Goal: Task Accomplishment & Management: Use online tool/utility

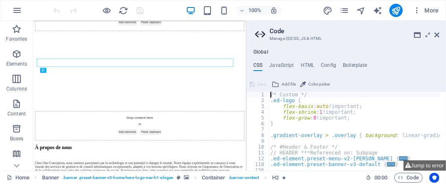
scroll to position [5, 0]
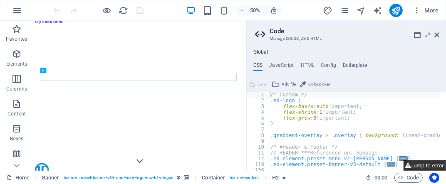
click at [405, 163] on icon at bounding box center [407, 165] width 5 height 5
type textarea "$menu-size: (50%, auto, 100%),"
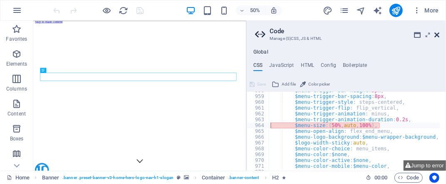
click at [436, 35] on icon at bounding box center [436, 35] width 5 height 7
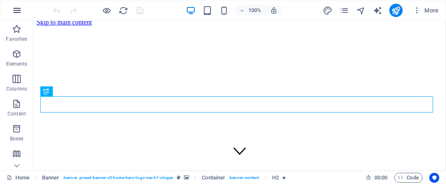
click at [15, 13] on icon "button" at bounding box center [17, 10] width 10 height 10
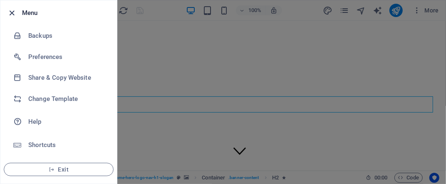
click at [11, 12] on icon "button" at bounding box center [12, 13] width 10 height 10
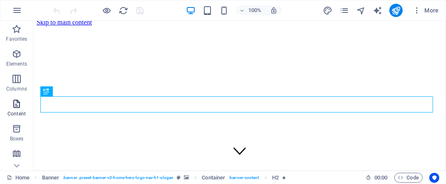
click at [14, 103] on icon "button" at bounding box center [17, 104] width 10 height 10
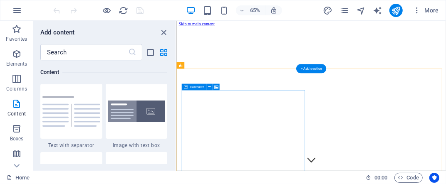
scroll to position [0, 0]
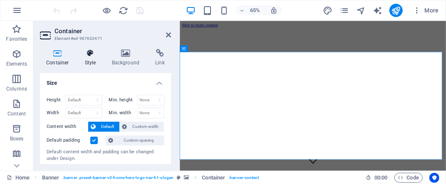
click at [90, 55] on icon at bounding box center [91, 53] width 24 height 8
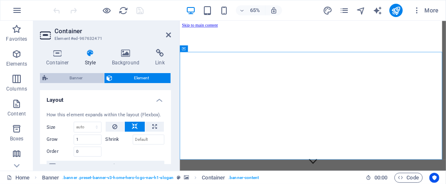
click at [66, 74] on span "Banner" at bounding box center [75, 78] width 51 height 10
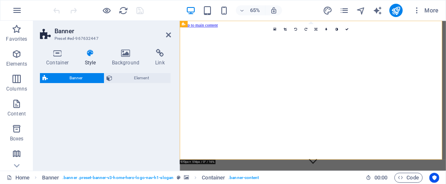
select select "preset-banner-v3-home-hero-logo-nav-h1-slogan"
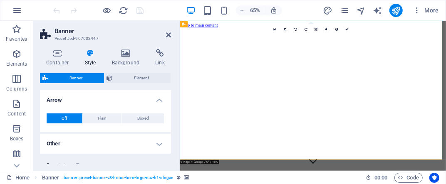
scroll to position [22, 0]
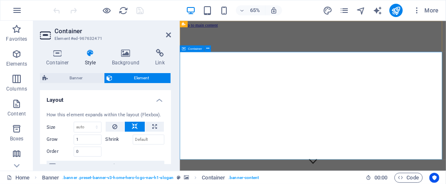
click at [194, 50] on span "Container" at bounding box center [195, 48] width 14 height 3
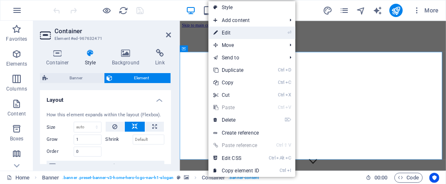
click at [225, 37] on link "⏎ Edit" at bounding box center [236, 33] width 56 height 12
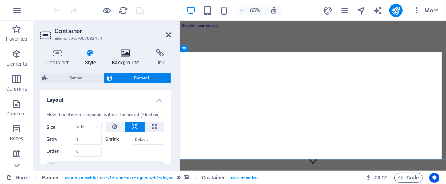
click at [128, 59] on h4 "Background" at bounding box center [128, 57] width 44 height 17
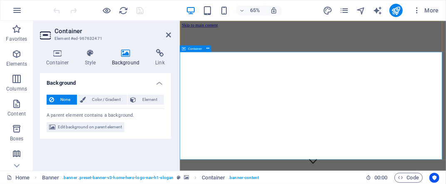
click at [167, 35] on icon at bounding box center [168, 35] width 5 height 7
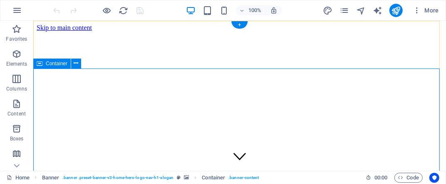
click at [65, 64] on span "Container" at bounding box center [57, 63] width 22 height 5
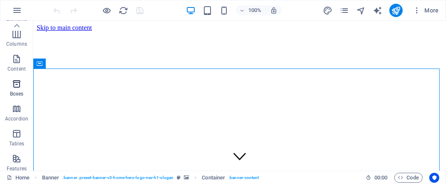
scroll to position [0, 0]
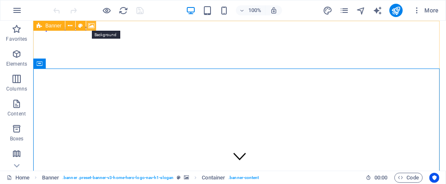
click at [90, 27] on icon at bounding box center [91, 26] width 6 height 9
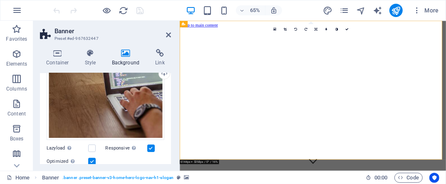
scroll to position [86, 0]
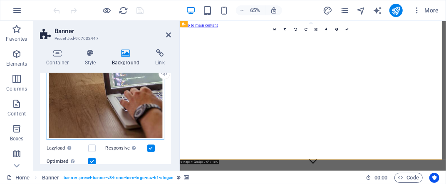
click at [92, 101] on div "Drag files here, click to choose files or select files from Files or our free s…" at bounding box center [106, 100] width 118 height 79
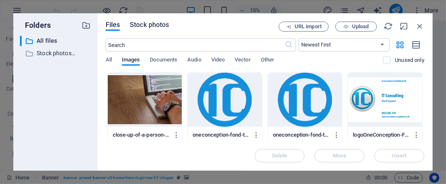
click at [143, 27] on span "Stock photos" at bounding box center [149, 25] width 39 height 10
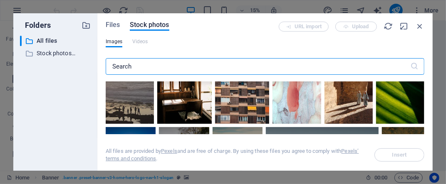
scroll to position [224, 0]
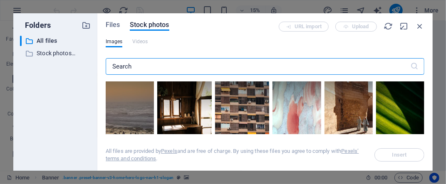
click at [143, 67] on input "text" at bounding box center [258, 66] width 304 height 17
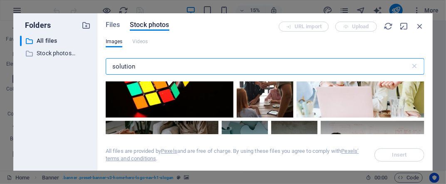
scroll to position [723, 0]
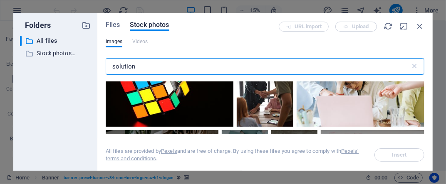
type input "solution"
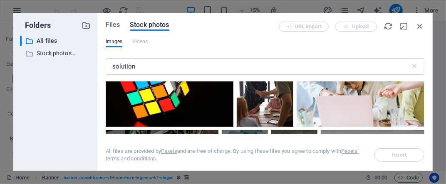
click at [192, 98] on div at bounding box center [170, 85] width 128 height 83
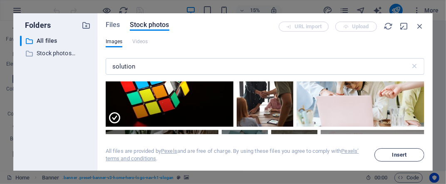
click at [408, 153] on span "Insert" at bounding box center [399, 155] width 42 height 5
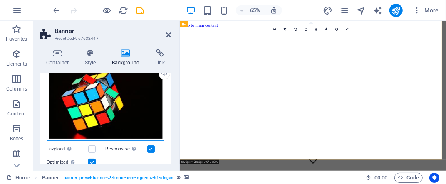
click at [92, 98] on div "Drag files here, click to choose files or select files from Files or our free s…" at bounding box center [106, 101] width 118 height 80
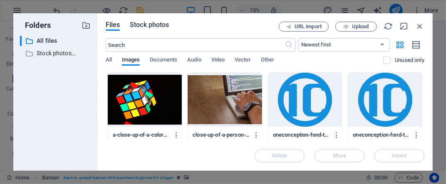
click at [147, 28] on span "Stock photos" at bounding box center [149, 25] width 39 height 10
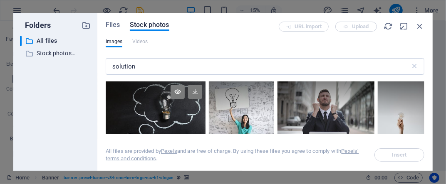
click at [153, 111] on div at bounding box center [156, 99] width 100 height 35
click at [196, 97] on icon at bounding box center [195, 92] width 14 height 14
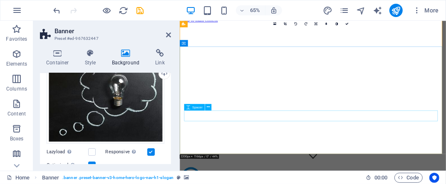
scroll to position [4, 0]
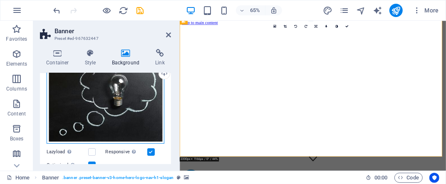
click at [88, 101] on div "Drag files here, click to choose files or select files from Files or our free s…" at bounding box center [106, 102] width 118 height 83
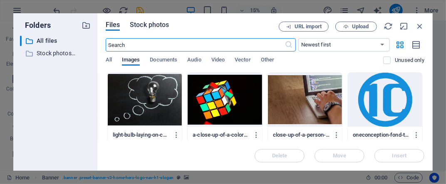
click at [154, 27] on span "Stock photos" at bounding box center [149, 25] width 39 height 10
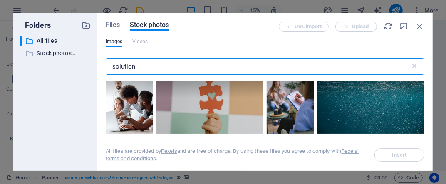
scroll to position [630, 0]
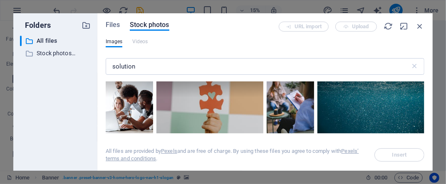
click at [357, 121] on div at bounding box center [370, 97] width 107 height 71
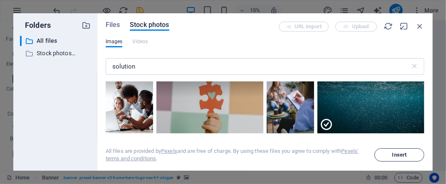
click at [389, 156] on span "Insert" at bounding box center [399, 155] width 42 height 5
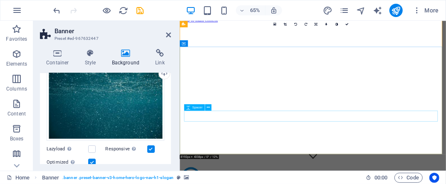
scroll to position [0, 0]
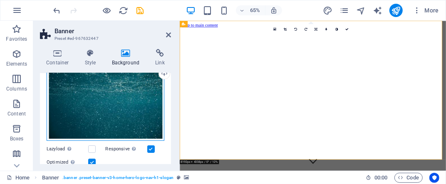
click at [89, 100] on div "Drag files here, click to choose files or select files from Files or our free s…" at bounding box center [106, 101] width 118 height 80
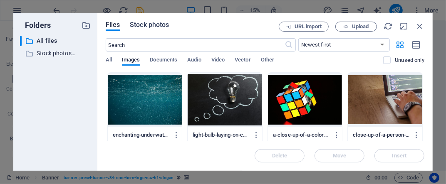
click at [147, 27] on span "Stock photos" at bounding box center [149, 25] width 39 height 10
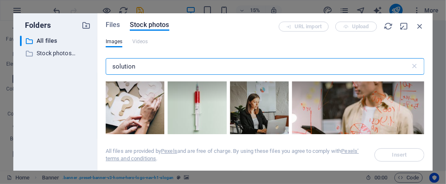
scroll to position [3190, 0]
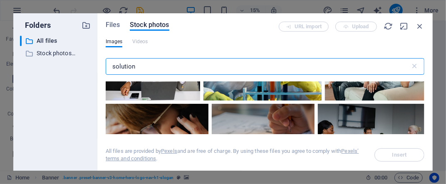
click at [141, 69] on input "solution" at bounding box center [258, 66] width 304 height 17
type input "s"
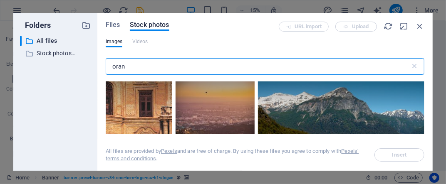
scroll to position [804, 0]
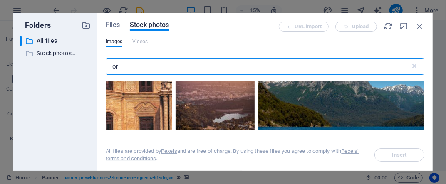
type input "o"
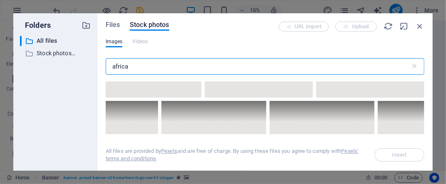
scroll to position [3495, 0]
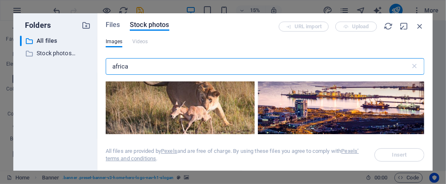
type input "africa"
click at [287, 108] on div at bounding box center [341, 99] width 166 height 83
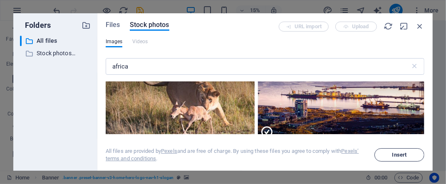
click at [389, 155] on span "Insert" at bounding box center [399, 155] width 42 height 5
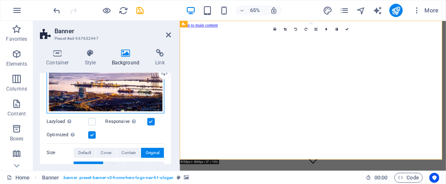
click at [101, 93] on div "Drag files here, click to choose files or select files from Files or our free s…" at bounding box center [106, 87] width 118 height 52
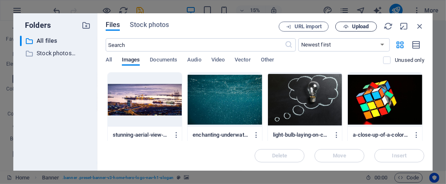
click at [348, 29] on span "Upload" at bounding box center [356, 26] width 34 height 5
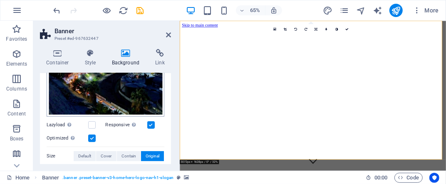
scroll to position [185, 0]
click at [122, 155] on span "Contain" at bounding box center [128, 156] width 15 height 10
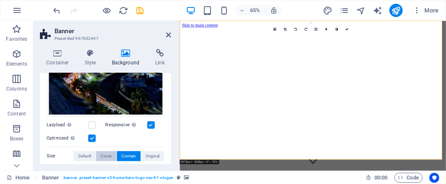
click at [105, 153] on span "Cover" at bounding box center [106, 156] width 11 height 10
click at [82, 151] on span "Default" at bounding box center [84, 156] width 13 height 10
click at [105, 152] on span "Cover" at bounding box center [106, 156] width 11 height 10
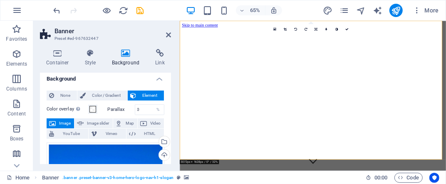
scroll to position [0, 0]
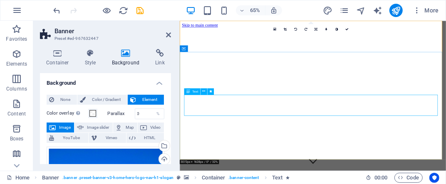
click at [191, 93] on div "Text" at bounding box center [192, 91] width 16 height 7
click at [203, 93] on icon at bounding box center [203, 92] width 3 height 6
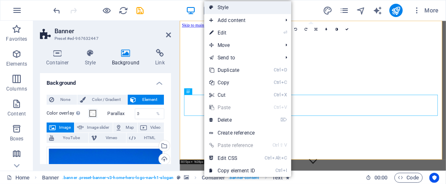
click at [253, 9] on link "Style" at bounding box center [247, 7] width 87 height 12
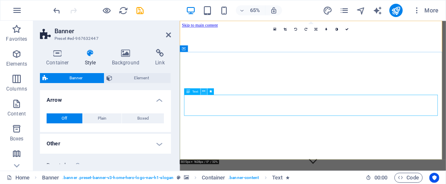
click at [203, 91] on icon at bounding box center [203, 92] width 3 height 6
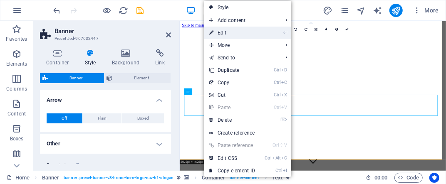
click at [230, 34] on link "⏎ Edit" at bounding box center [232, 33] width 56 height 12
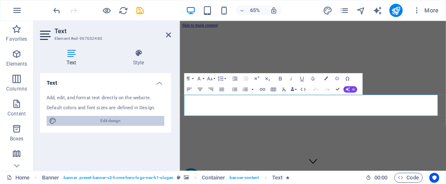
click at [106, 119] on span "Edit design" at bounding box center [110, 121] width 103 height 10
select select "px"
select select "400"
select select "px"
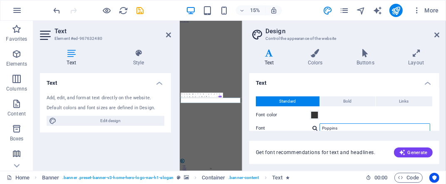
click at [342, 126] on input "Poppins" at bounding box center [374, 128] width 111 height 10
type input "P"
type input "Roboto"
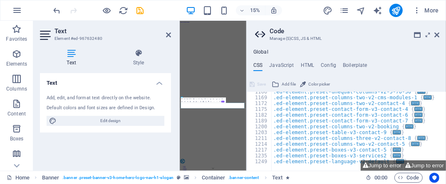
click at [315, 57] on div "Global CSS JavaScript HTML Config Boilerplate /* Custom */ 1166 1169 1172 1175 …" at bounding box center [346, 110] width 199 height 122
click at [259, 35] on icon at bounding box center [261, 35] width 12 height 12
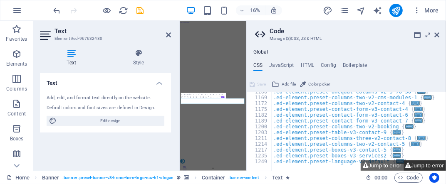
click at [403, 161] on button "Jump to error" at bounding box center [424, 166] width 42 height 10
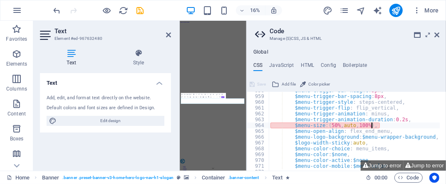
click at [370, 126] on div "$menu-trigger-bar-height : 3px , $menu-trigger-bar-spacing : 8px , $menu-trigge…" at bounding box center [440, 130] width 342 height 84
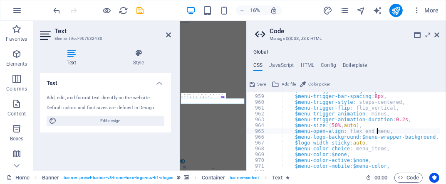
click at [375, 129] on div "$menu-trigger-bar-height : 3px , $menu-trigger-bar-spacing : 8px , $menu-trigge…" at bounding box center [440, 130] width 342 height 84
type textarea "$menu-open-align: flex_end_menu,"
click at [436, 33] on icon at bounding box center [436, 35] width 5 height 7
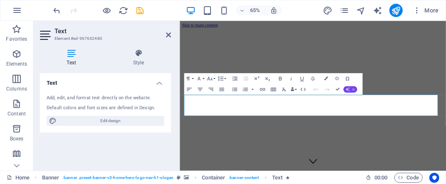
click at [349, 89] on button "AI" at bounding box center [350, 89] width 14 height 7
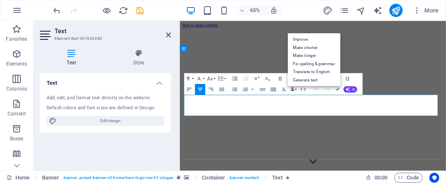
click at [195, 47] on span "Container" at bounding box center [195, 48] width 14 height 3
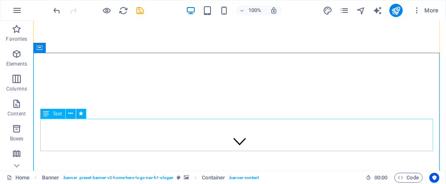
scroll to position [16, 0]
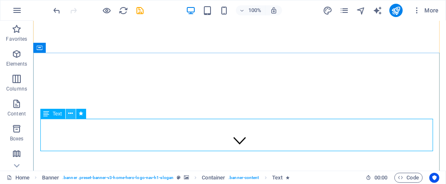
click at [68, 115] on button at bounding box center [71, 114] width 10 height 10
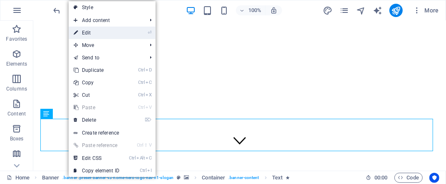
click at [106, 35] on link "⏎ Edit" at bounding box center [97, 33] width 56 height 12
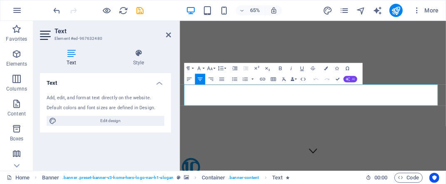
click at [348, 80] on icon "button" at bounding box center [347, 79] width 4 height 4
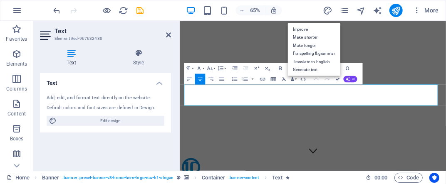
click at [348, 80] on icon "button" at bounding box center [347, 79] width 4 height 4
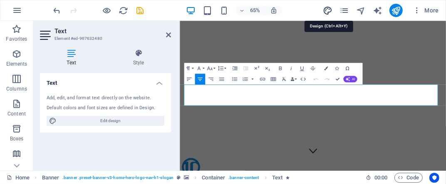
click at [328, 10] on icon "design" at bounding box center [328, 11] width 10 height 10
select select "px"
select select "400"
select select "px"
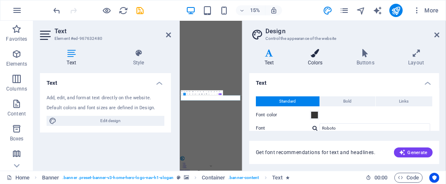
click at [314, 60] on h4 "Colors" at bounding box center [316, 57] width 49 height 17
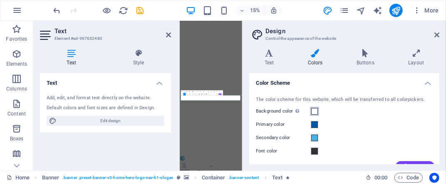
click at [313, 113] on span at bounding box center [314, 111] width 7 height 7
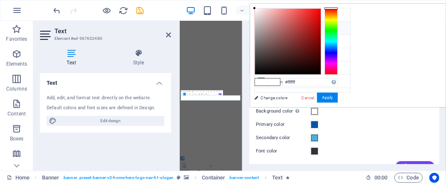
click at [272, 31] on li "Primary color #0056a6" at bounding box center [302, 28] width 96 height 13
type input "#0056a6"
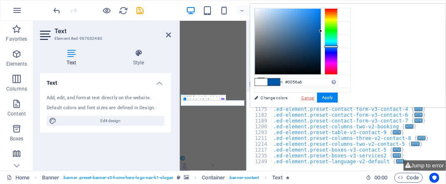
scroll to position [614, 0]
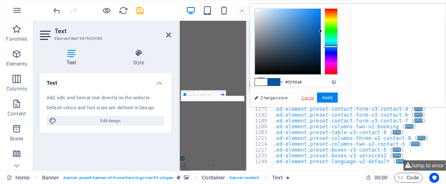
click at [315, 99] on link "Cancel" at bounding box center [308, 98] width 15 height 6
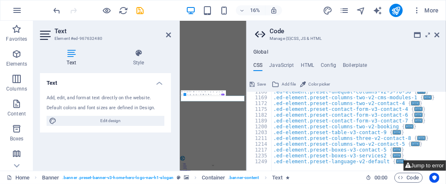
click at [425, 163] on button "Jump to error" at bounding box center [424, 166] width 42 height 10
type textarea "$menu-size: (50%, auto),"
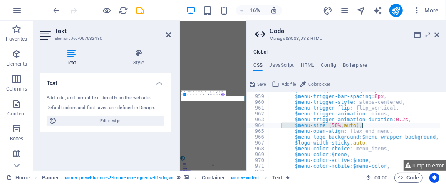
drag, startPoint x: 364, startPoint y: 126, endPoint x: 289, endPoint y: 123, distance: 74.5
click at [289, 123] on div "$menu-trigger-bar-height : 3px , $menu-trigger-bar-spacing : 8px , $menu-trigge…" at bounding box center [440, 130] width 342 height 84
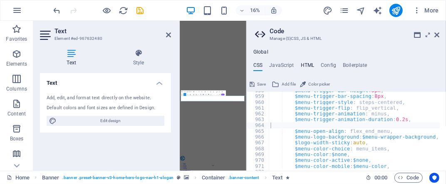
click at [305, 65] on h4 "HTML" at bounding box center [308, 66] width 14 height 9
type textarea "<a href="#main-content" class="wv-link-content button">Skip to main content</a>"
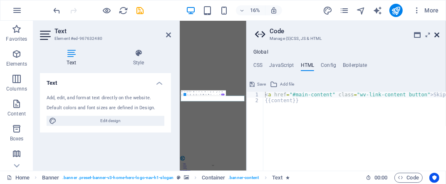
click at [438, 37] on icon at bounding box center [436, 35] width 5 height 7
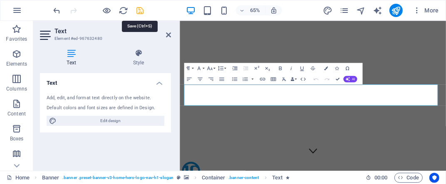
click at [138, 11] on icon "save" at bounding box center [141, 11] width 10 height 10
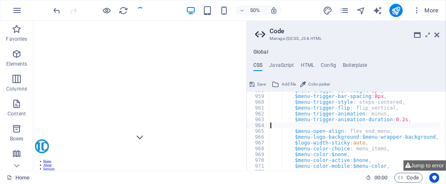
scroll to position [54, 0]
click at [435, 36] on icon at bounding box center [436, 35] width 5 height 7
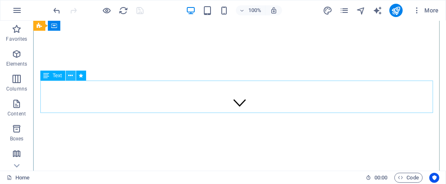
click at [71, 77] on icon at bounding box center [70, 76] width 5 height 9
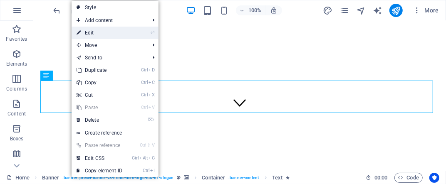
click at [123, 30] on link "⏎ Edit" at bounding box center [100, 33] width 56 height 12
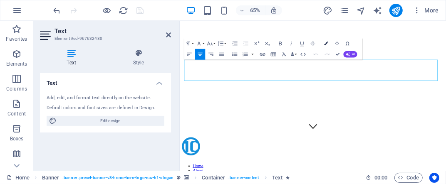
click at [325, 43] on icon "button" at bounding box center [326, 44] width 4 height 4
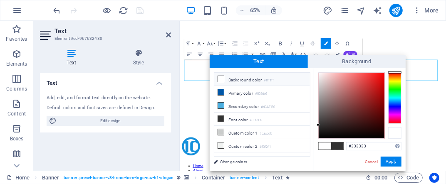
click at [395, 133] on div at bounding box center [394, 133] width 13 height 12
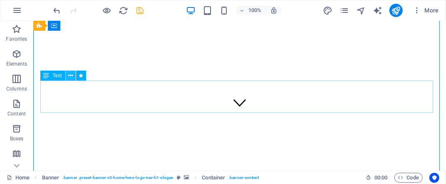
click at [70, 78] on icon at bounding box center [70, 76] width 5 height 9
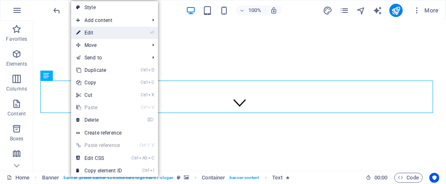
click at [124, 35] on link "⏎ Edit" at bounding box center [99, 33] width 56 height 12
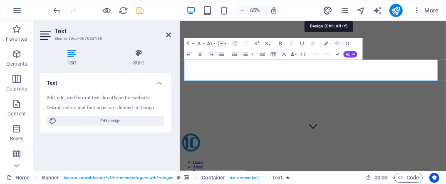
click at [328, 12] on icon "design" at bounding box center [328, 11] width 10 height 10
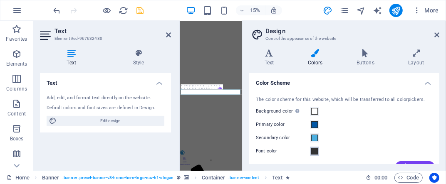
click at [313, 152] on span at bounding box center [314, 151] width 7 height 7
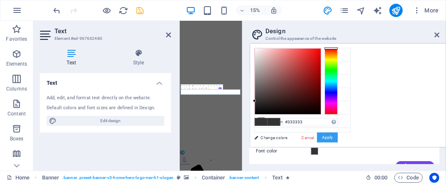
click at [338, 139] on button "Apply" at bounding box center [327, 138] width 21 height 10
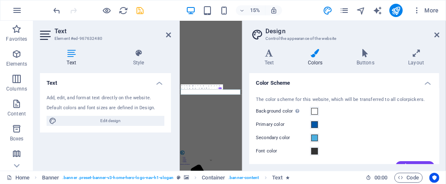
scroll to position [35, 0]
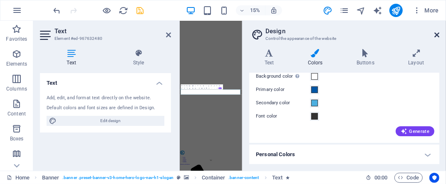
click at [436, 34] on icon at bounding box center [436, 35] width 5 height 7
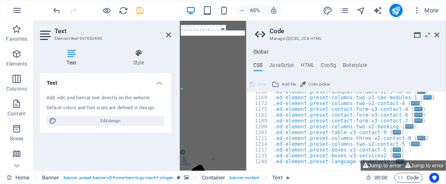
scroll to position [614, 0]
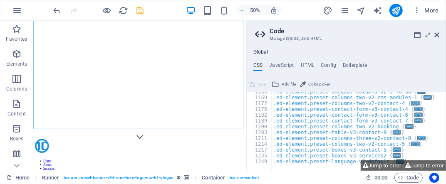
click at [440, 36] on aside "Code Manage (S)CSS, JS & HTML Global CSS JavaScript HTML Config Boilerplate /* …" at bounding box center [346, 96] width 200 height 150
click at [437, 35] on icon at bounding box center [436, 35] width 5 height 7
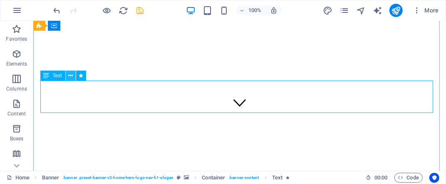
click at [72, 74] on icon at bounding box center [70, 76] width 5 height 9
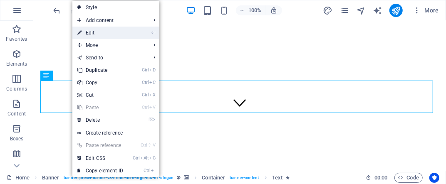
click at [125, 35] on link "⏎ Edit" at bounding box center [100, 33] width 56 height 12
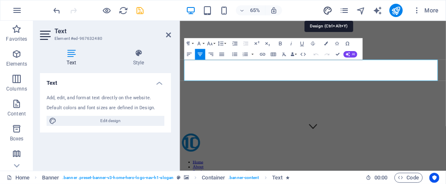
click at [331, 10] on icon "design" at bounding box center [328, 11] width 10 height 10
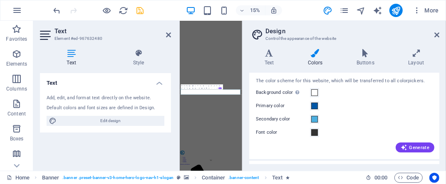
scroll to position [20, 0]
click at [315, 92] on span at bounding box center [314, 92] width 7 height 7
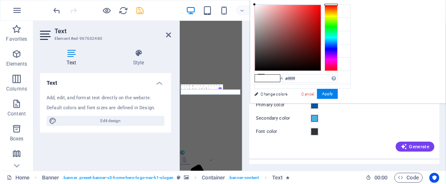
type input "#0d0c0c"
click at [321, 67] on div at bounding box center [288, 38] width 66 height 66
click at [271, 92] on link "Change colors" at bounding box center [298, 94] width 96 height 10
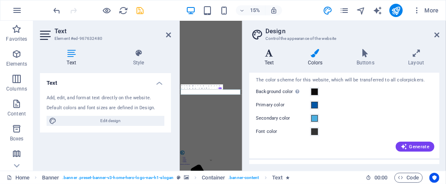
click at [268, 61] on h4 "Text" at bounding box center [270, 57] width 43 height 17
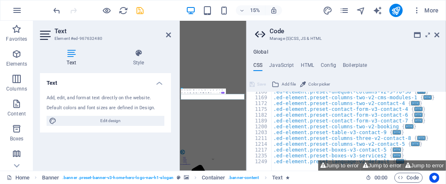
scroll to position [614, 0]
click at [436, 35] on icon at bounding box center [436, 35] width 5 height 7
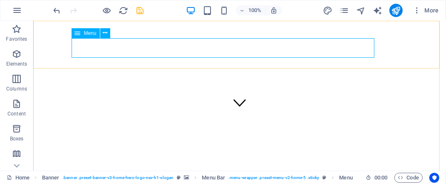
click at [89, 35] on span "Menu" at bounding box center [90, 33] width 12 height 5
click at [107, 33] on icon at bounding box center [105, 33] width 5 height 9
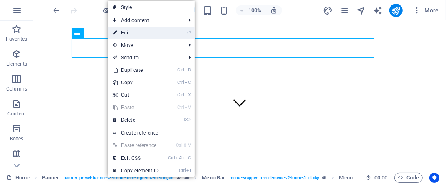
click at [124, 33] on link "⏎ Edit" at bounding box center [136, 33] width 56 height 12
select select
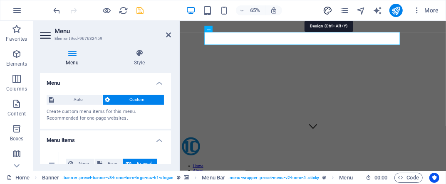
click at [328, 10] on icon "design" at bounding box center [328, 11] width 10 height 10
select select "px"
select select "400"
select select "px"
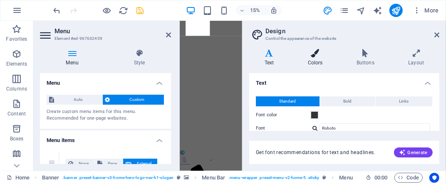
click at [317, 61] on h4 "Colors" at bounding box center [316, 57] width 49 height 17
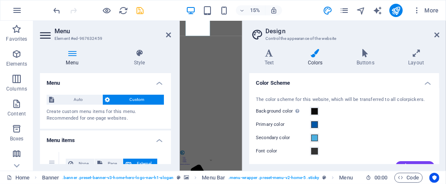
scroll to position [35, 0]
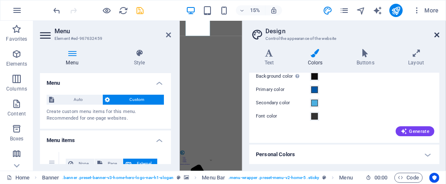
click at [436, 35] on icon at bounding box center [436, 35] width 5 height 7
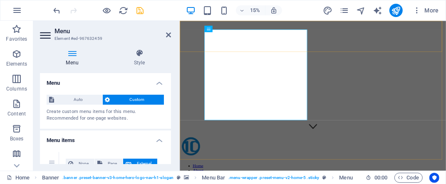
scroll to position [0, 0]
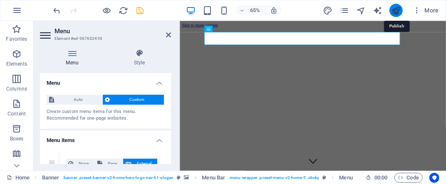
click at [394, 8] on icon "publish" at bounding box center [396, 11] width 10 height 10
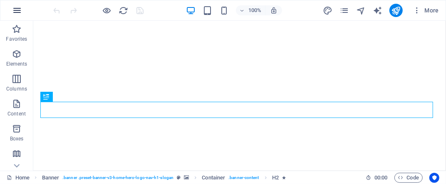
click at [16, 10] on icon "button" at bounding box center [17, 10] width 10 height 10
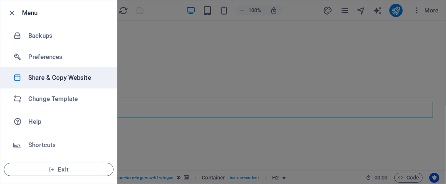
click at [57, 78] on h6 "Share & Copy Website" at bounding box center [66, 78] width 77 height 10
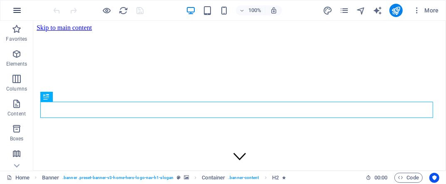
click at [18, 6] on icon "button" at bounding box center [17, 10] width 10 height 10
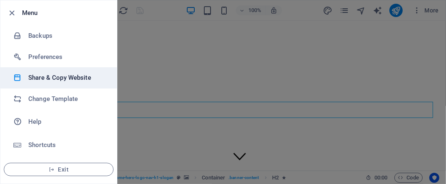
click at [56, 76] on h6 "Share & Copy Website" at bounding box center [66, 78] width 77 height 10
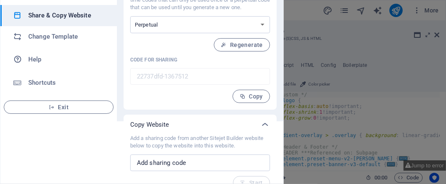
scroll to position [74, 0]
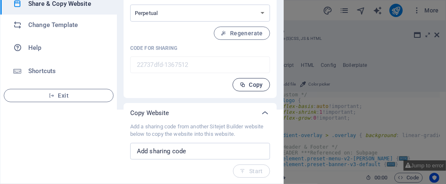
click at [250, 87] on span "Copy" at bounding box center [251, 85] width 23 height 7
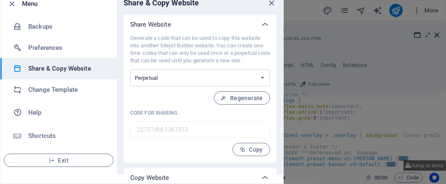
scroll to position [6, 0]
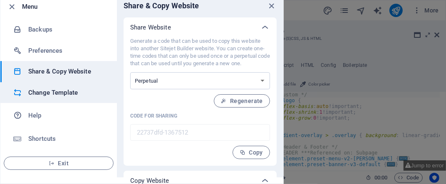
click at [35, 92] on h6 "Change Template" at bounding box center [66, 93] width 77 height 10
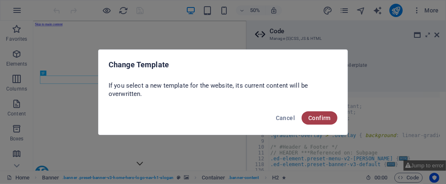
click at [320, 116] on span "Confirm" at bounding box center [319, 118] width 22 height 7
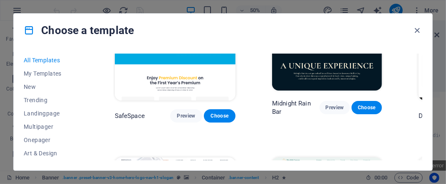
scroll to position [1583, 72]
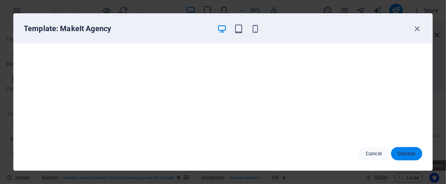
click at [401, 156] on span "Choose" at bounding box center [407, 154] width 18 height 7
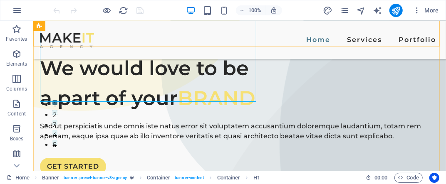
scroll to position [81, 0]
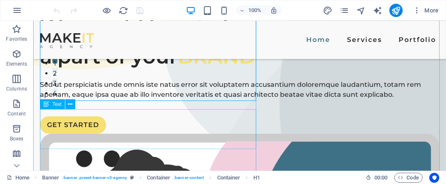
click at [68, 99] on div "Sed ut perspiciatis unde omnis iste natus error sit voluptatem accusantium dolo…" at bounding box center [239, 89] width 399 height 20
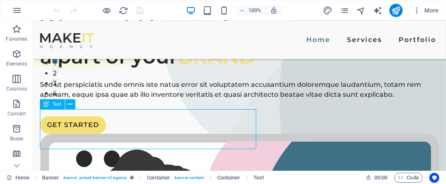
click at [68, 99] on div "Sed ut perspiciatis unde omnis iste natus error sit voluptatem accusantium dolo…" at bounding box center [239, 89] width 399 height 20
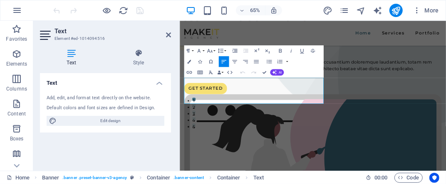
scroll to position [82, 0]
click at [217, 99] on p "Sed ut perspiciatis unde omnis iste natus error sit voluptatem accusantium dolo…" at bounding box center [384, 89] width 396 height 20
click at [240, 99] on p "Sed ut perspiciatis unde omnis iste natus error sit voluptatem accusantium dolo…" at bounding box center [384, 89] width 396 height 20
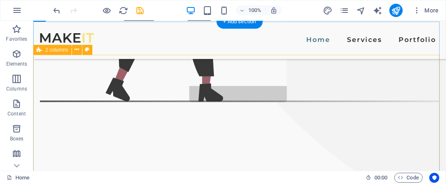
scroll to position [499, 0]
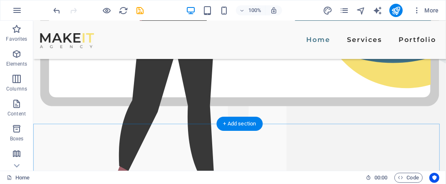
scroll to position [393, 0]
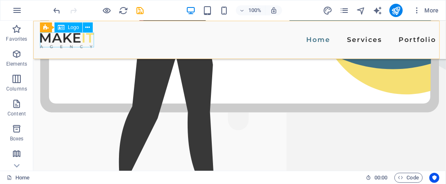
click at [70, 27] on span "Logo" at bounding box center [73, 27] width 11 height 5
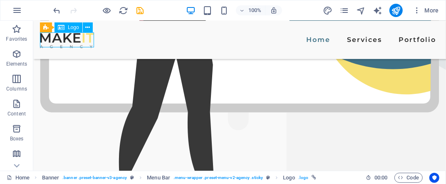
click at [70, 27] on span "Logo" at bounding box center [73, 27] width 11 height 5
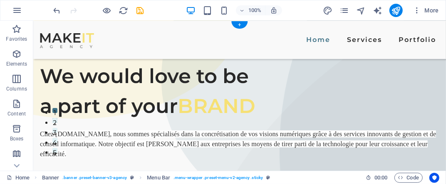
scroll to position [0, 0]
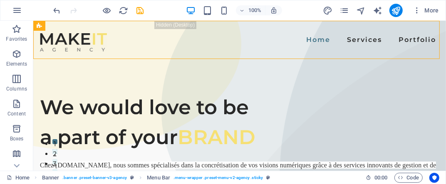
click at [38, 26] on icon at bounding box center [39, 26] width 5 height 10
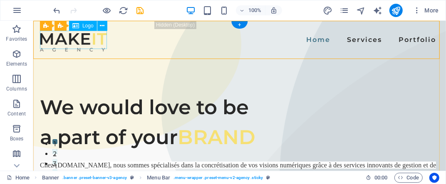
click at [64, 38] on div at bounding box center [73, 42] width 67 height 18
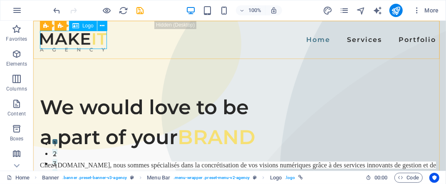
click at [83, 28] on span "Logo" at bounding box center [87, 25] width 11 height 5
click at [102, 27] on icon at bounding box center [102, 26] width 5 height 9
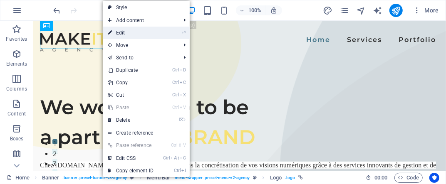
click at [137, 35] on link "⏎ Edit" at bounding box center [131, 33] width 56 height 12
select select "px"
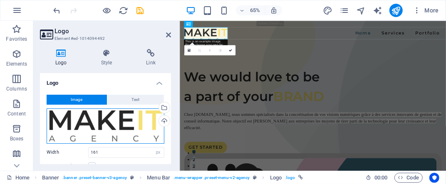
click at [95, 115] on div "Drag files here, click to choose files or select files from Files or our free s…" at bounding box center [106, 126] width 118 height 35
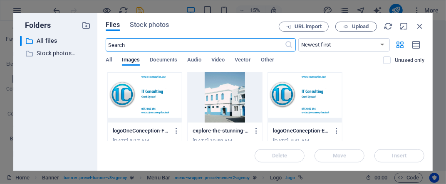
scroll to position [213, 0]
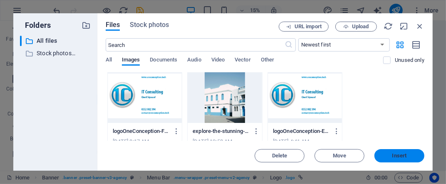
click at [392, 157] on span "Insert" at bounding box center [399, 155] width 15 height 5
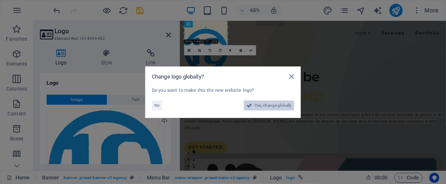
click at [274, 104] on span "Yes, change globally" at bounding box center [272, 106] width 37 height 10
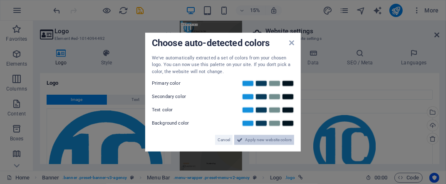
click at [257, 141] on span "Apply new website colors" at bounding box center [268, 140] width 47 height 10
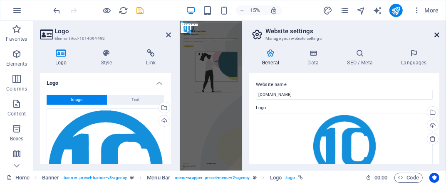
click at [437, 35] on icon at bounding box center [436, 35] width 5 height 7
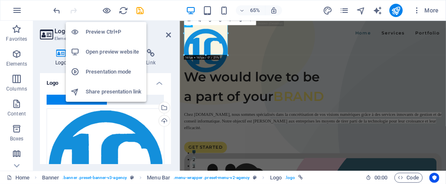
click at [105, 30] on h6 "Preview Ctrl+P" at bounding box center [114, 32] width 56 height 10
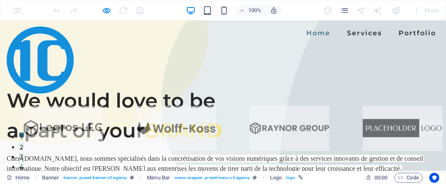
scroll to position [1, 0]
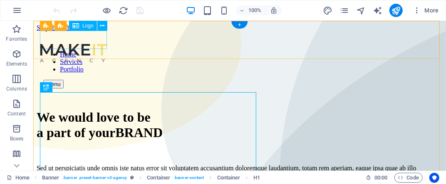
click at [96, 44] on div at bounding box center [73, 54] width 67 height 20
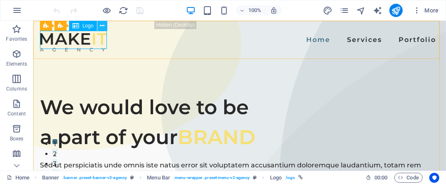
click at [103, 25] on icon at bounding box center [102, 26] width 5 height 9
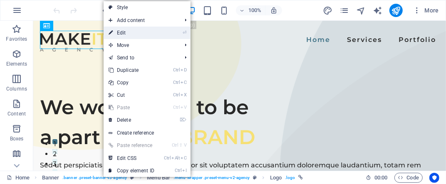
click at [129, 32] on link "⏎ Edit" at bounding box center [132, 33] width 56 height 12
select select "px"
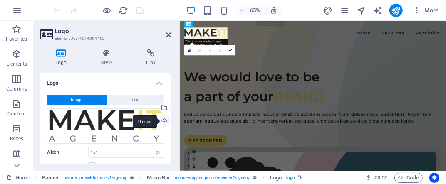
click at [163, 120] on div "Upload" at bounding box center [163, 122] width 12 height 12
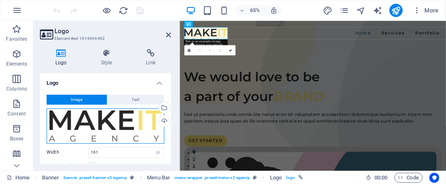
click at [84, 120] on div "Drag files here, click to choose files or select files from Files or our free s…" at bounding box center [106, 126] width 118 height 35
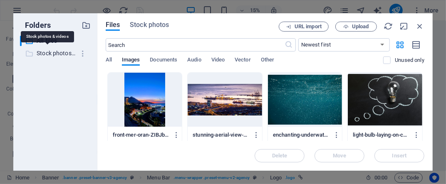
click at [64, 53] on p "Stock photos & videos" at bounding box center [56, 54] width 39 height 10
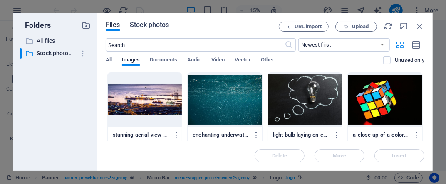
click at [155, 21] on span "Stock photos" at bounding box center [149, 25] width 39 height 10
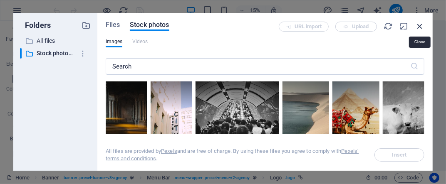
click at [419, 25] on icon "button" at bounding box center [419, 26] width 9 height 9
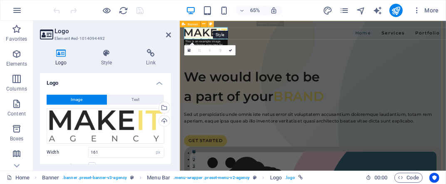
click at [209, 25] on icon at bounding box center [210, 24] width 3 height 6
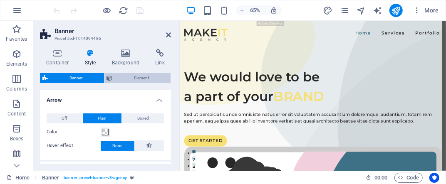
click at [134, 77] on span "Element" at bounding box center [141, 78] width 53 height 10
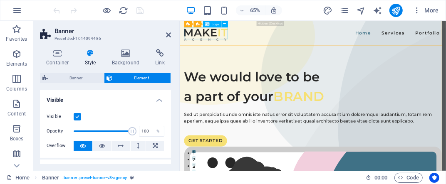
click at [215, 42] on div at bounding box center [219, 42] width 67 height 18
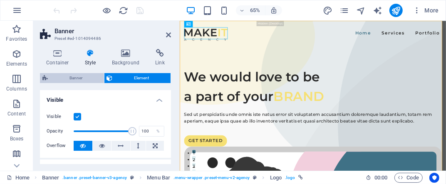
click at [84, 80] on span "Banner" at bounding box center [75, 78] width 51 height 10
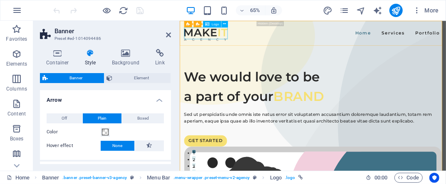
click at [208, 40] on div at bounding box center [219, 42] width 67 height 18
click at [225, 24] on icon at bounding box center [224, 24] width 3 height 6
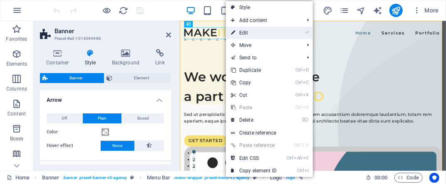
click at [235, 33] on link "⏎ Edit" at bounding box center [254, 33] width 56 height 12
select select "px"
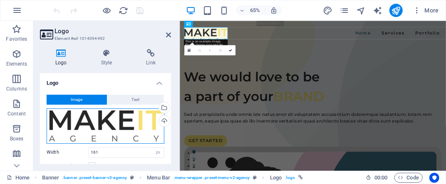
drag, startPoint x: 106, startPoint y: 125, endPoint x: 86, endPoint y: 122, distance: 19.3
click at [86, 122] on div "Drag files here, click to choose files or select files from Files or our free s…" at bounding box center [106, 126] width 118 height 35
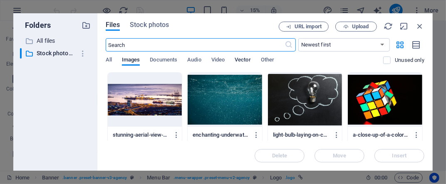
click at [242, 59] on span "Vector" at bounding box center [243, 61] width 16 height 12
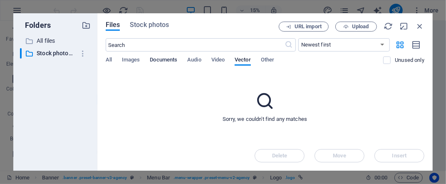
click at [155, 58] on span "Documents" at bounding box center [163, 61] width 27 height 12
click at [129, 59] on span "Images" at bounding box center [131, 61] width 18 height 12
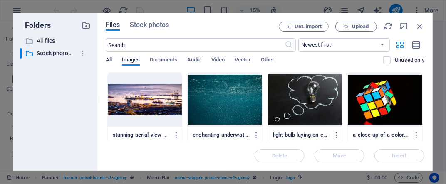
click at [110, 59] on span "All" at bounding box center [109, 61] width 6 height 12
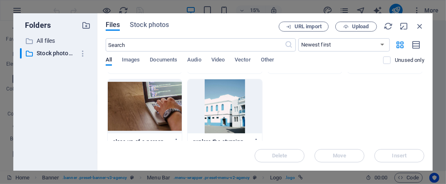
scroll to position [95, 0]
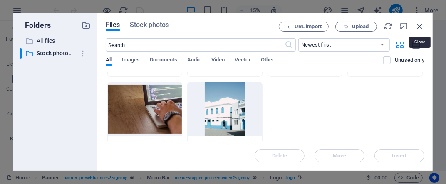
click at [419, 27] on icon "button" at bounding box center [419, 26] width 9 height 9
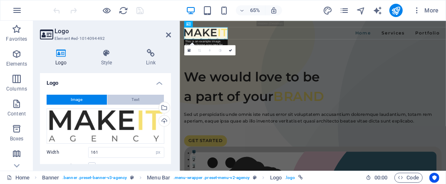
click at [140, 104] on button "Text" at bounding box center [135, 100] width 57 height 10
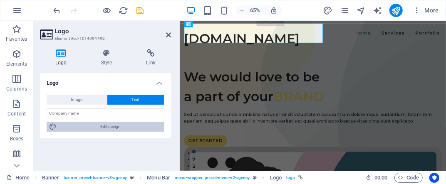
click at [82, 128] on span "Edit design" at bounding box center [110, 127] width 103 height 10
select select "px"
select select "600"
select select "px"
select select "rem"
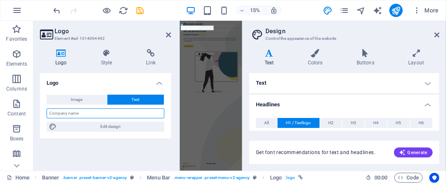
click at [80, 116] on input "text" at bounding box center [106, 114] width 118 height 10
type input "One Conception"
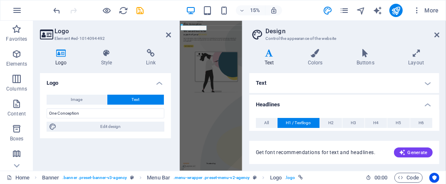
click at [82, 149] on div "Logo Image Text Drag files here, click to choose files or select files from Fil…" at bounding box center [105, 118] width 131 height 91
click at [140, 14] on icon "save" at bounding box center [141, 11] width 10 height 10
checkbox input "false"
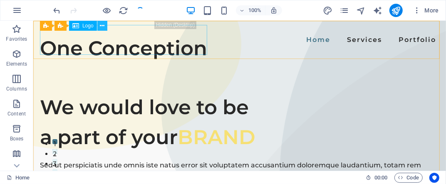
click at [102, 28] on icon at bounding box center [102, 26] width 5 height 9
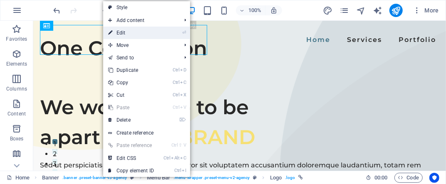
click at [119, 32] on link "⏎ Edit" at bounding box center [131, 33] width 56 height 12
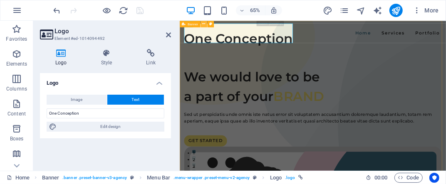
click at [204, 24] on icon at bounding box center [203, 24] width 3 height 6
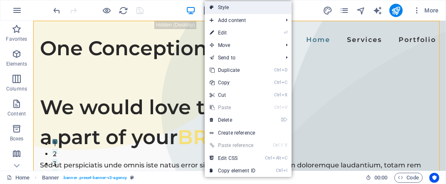
click at [232, 10] on link "Style" at bounding box center [248, 7] width 87 height 12
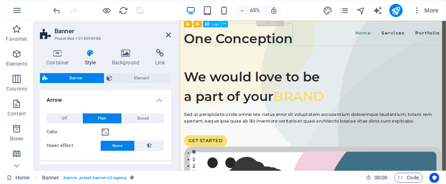
click at [284, 48] on div "One Conception" at bounding box center [269, 48] width 167 height 30
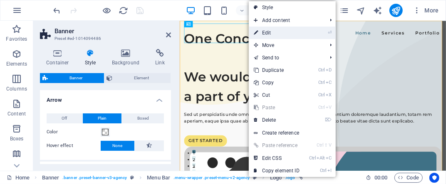
click at [262, 33] on link "⏎ Edit" at bounding box center [277, 33] width 56 height 12
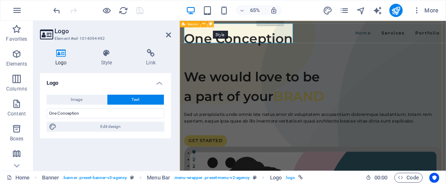
click at [212, 25] on button at bounding box center [210, 24] width 7 height 7
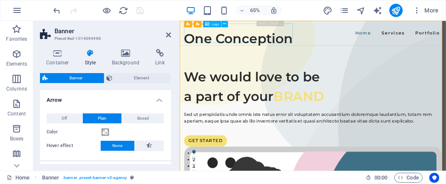
click at [228, 40] on div "One Conception" at bounding box center [269, 48] width 167 height 30
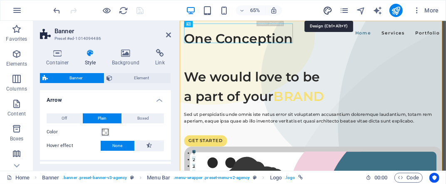
click at [326, 10] on icon "design" at bounding box center [328, 11] width 10 height 10
select select "px"
select select "600"
select select "px"
select select "rem"
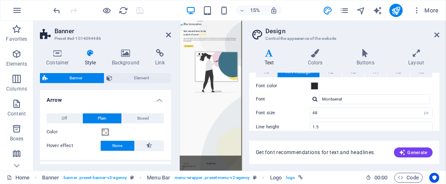
scroll to position [51, 0]
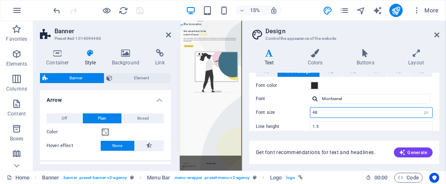
click at [343, 113] on input "48" at bounding box center [371, 113] width 122 height 10
drag, startPoint x: 343, startPoint y: 113, endPoint x: 295, endPoint y: 114, distance: 47.8
click at [295, 114] on div "Font size 48 rem px em %" at bounding box center [344, 112] width 177 height 11
type input "25"
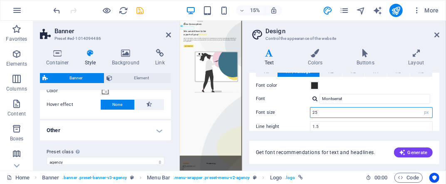
scroll to position [0, 0]
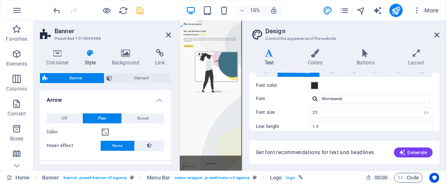
click at [112, 85] on div "Banner Element Layout How this element expands within the layout (Flexbox). Siz…" at bounding box center [105, 118] width 131 height 91
click at [437, 38] on header "Design Control the appearance of the website" at bounding box center [345, 32] width 188 height 22
click at [436, 32] on icon at bounding box center [436, 35] width 5 height 7
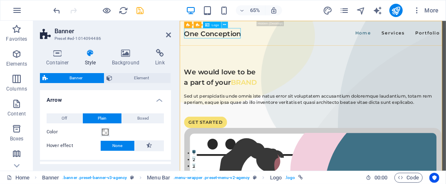
click at [221, 26] on button at bounding box center [224, 25] width 7 height 7
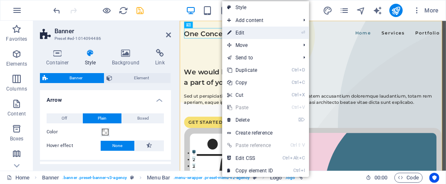
click at [235, 33] on link "⏎ Edit" at bounding box center [250, 33] width 56 height 12
select select "px"
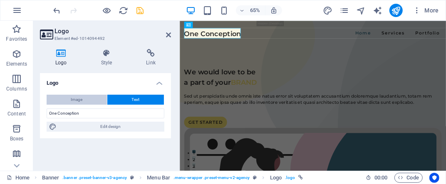
click at [82, 98] on span "Image" at bounding box center [77, 100] width 12 height 10
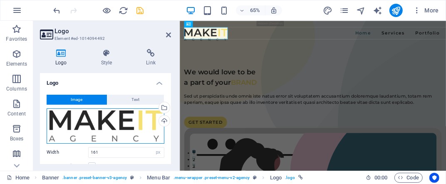
click at [102, 131] on div "Drag files here, click to choose files or select files from Files or our free s…" at bounding box center [106, 126] width 118 height 35
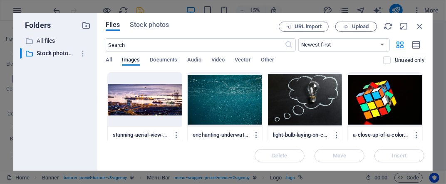
click at [112, 57] on div "All Images Documents Audio Video Vector Other" at bounding box center [245, 65] width 278 height 16
click at [110, 60] on span "All" at bounding box center [109, 61] width 6 height 12
click at [168, 62] on span "Documents" at bounding box center [163, 61] width 27 height 12
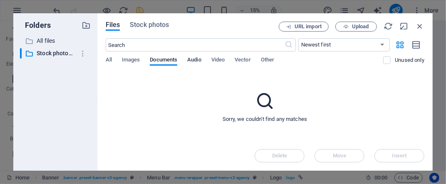
click at [199, 62] on span "Audio" at bounding box center [194, 61] width 14 height 12
click at [269, 58] on span "Other" at bounding box center [267, 61] width 13 height 12
click at [350, 27] on span "Upload" at bounding box center [356, 26] width 34 height 5
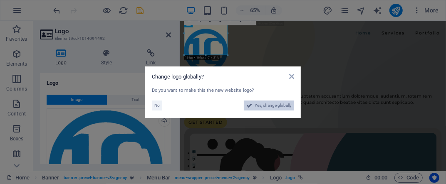
click at [266, 104] on span "Yes, change globally" at bounding box center [272, 106] width 37 height 10
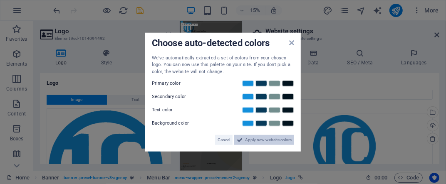
click at [272, 140] on span "Apply new website colors" at bounding box center [268, 140] width 47 height 10
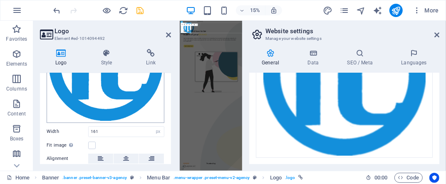
scroll to position [103, 0]
drag, startPoint x: 121, startPoint y: 133, endPoint x: 80, endPoint y: 123, distance: 42.5
click at [80, 123] on div "Image Text Drag files here, click to choose files or select files from Files or…" at bounding box center [105, 98] width 131 height 226
type input "80"
click at [55, 136] on div "Image Text Drag files here, click to choose files or select files from Files or…" at bounding box center [105, 98] width 131 height 226
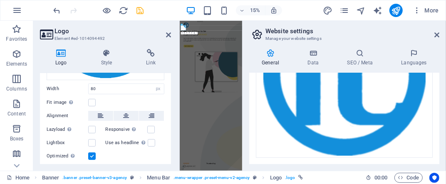
scroll to position [146, 0]
click at [153, 129] on label at bounding box center [150, 129] width 7 height 7
click at [0, 0] on input "Responsive Automatically load retina image and smartphone optimized sizes." at bounding box center [0, 0] width 0 height 0
click at [94, 128] on label at bounding box center [91, 129] width 7 height 7
click at [0, 0] on input "Lazyload Loading images after the page loads improves page speed." at bounding box center [0, 0] width 0 height 0
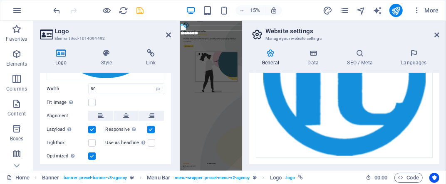
scroll to position [167, 0]
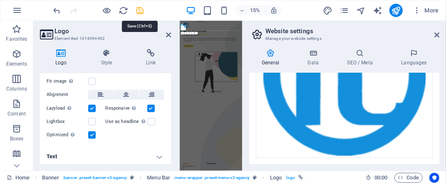
click at [143, 10] on icon "save" at bounding box center [141, 11] width 10 height 10
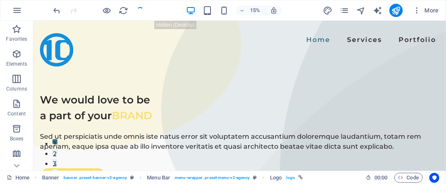
checkbox input "false"
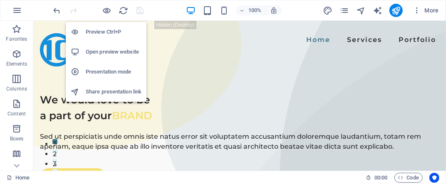
drag, startPoint x: 103, startPoint y: 51, endPoint x: 94, endPoint y: 53, distance: 9.1
click at [94, 53] on h6 "Open preview website" at bounding box center [114, 52] width 56 height 10
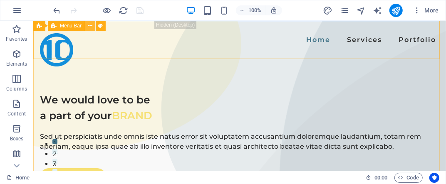
click at [91, 25] on icon at bounding box center [90, 26] width 5 height 9
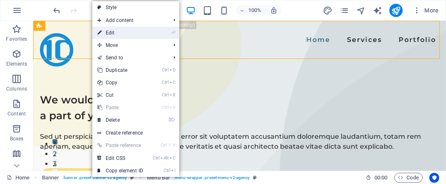
drag, startPoint x: 109, startPoint y: 31, endPoint x: 10, endPoint y: 21, distance: 99.5
click at [109, 31] on link "⏎ Edit" at bounding box center [120, 33] width 56 height 12
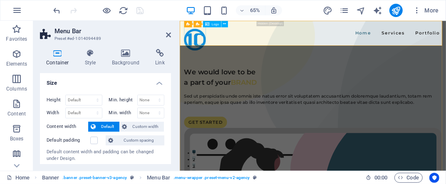
click at [200, 41] on div at bounding box center [202, 49] width 33 height 33
click at [225, 25] on icon at bounding box center [224, 24] width 3 height 6
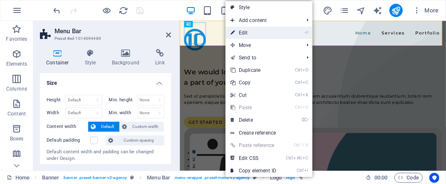
click at [237, 32] on link "⏎ Edit" at bounding box center [253, 33] width 56 height 12
select select "px"
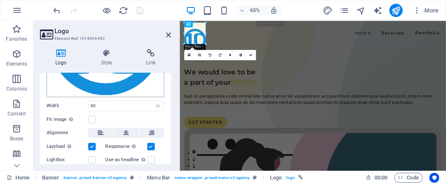
scroll to position [130, 0]
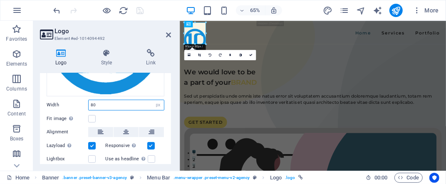
drag, startPoint x: 100, startPoint y: 106, endPoint x: 70, endPoint y: 100, distance: 30.1
click at [70, 100] on div "Width 80 Default auto px rem % em vh vw" at bounding box center [106, 105] width 118 height 11
type input "50"
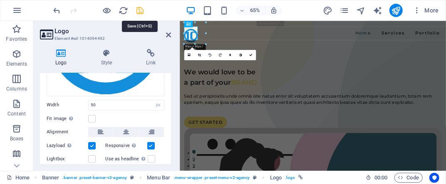
click at [138, 11] on icon "save" at bounding box center [141, 11] width 10 height 10
checkbox input "false"
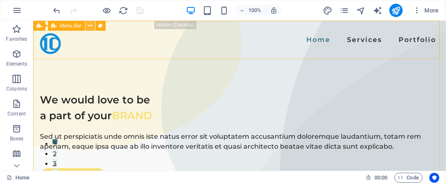
click at [91, 27] on icon at bounding box center [90, 26] width 5 height 9
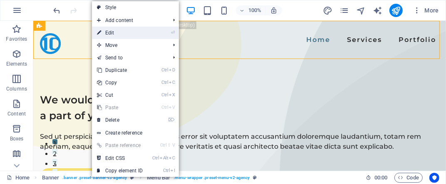
click at [108, 35] on link "⏎ Edit" at bounding box center [120, 33] width 56 height 12
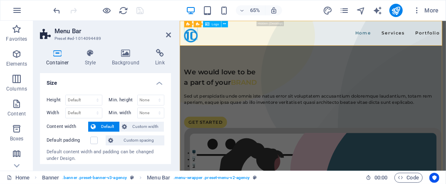
click at [196, 48] on div at bounding box center [196, 43] width 21 height 21
click at [217, 24] on icon at bounding box center [216, 24] width 3 height 6
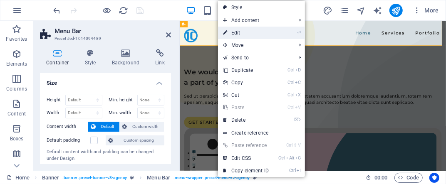
click at [230, 31] on link "⏎ Edit" at bounding box center [246, 33] width 56 height 12
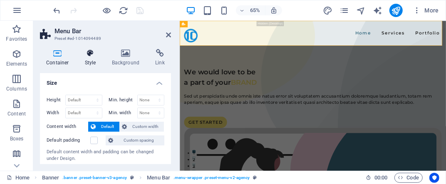
click at [91, 58] on h4 "Style" at bounding box center [92, 57] width 27 height 17
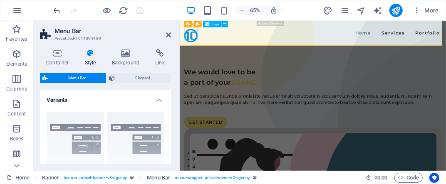
click at [199, 41] on div at bounding box center [196, 43] width 21 height 21
click at [217, 25] on icon at bounding box center [216, 24] width 3 height 6
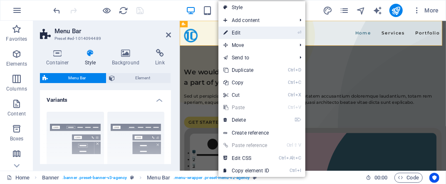
click at [229, 32] on link "⏎ Edit" at bounding box center [246, 33] width 56 height 12
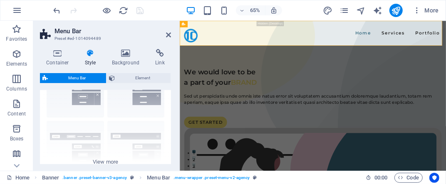
scroll to position [49, 0]
click at [143, 79] on span "Element" at bounding box center [142, 78] width 51 height 10
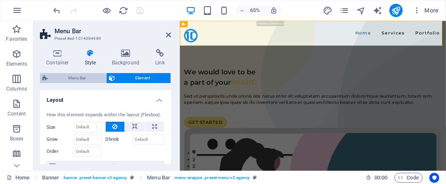
click at [82, 73] on span "Menu Bar" at bounding box center [76, 78] width 53 height 10
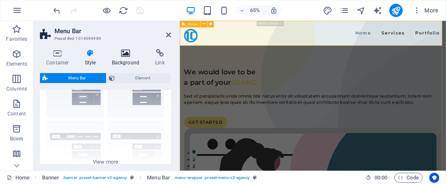
click at [126, 54] on icon at bounding box center [126, 53] width 40 height 8
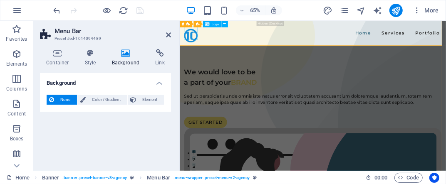
click at [194, 40] on div at bounding box center [196, 43] width 21 height 21
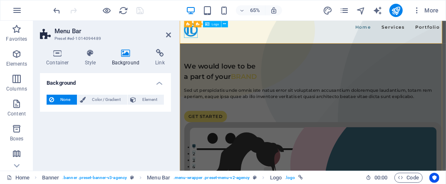
scroll to position [0, 0]
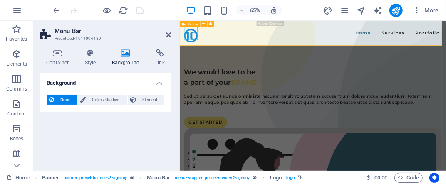
click at [194, 24] on span "Banner" at bounding box center [193, 23] width 10 height 3
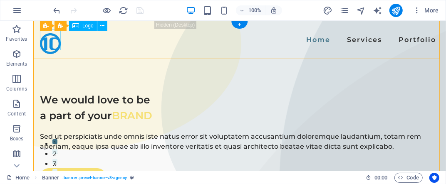
click at [52, 37] on div at bounding box center [50, 43] width 21 height 21
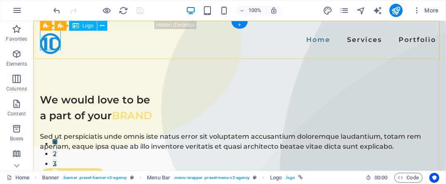
click at [53, 37] on div at bounding box center [50, 43] width 21 height 21
select select "px"
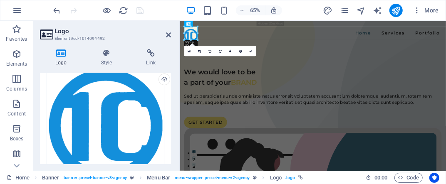
scroll to position [42, 0]
click at [97, 101] on div "Drag files here, click to choose files or select files from Files or our free s…" at bounding box center [106, 126] width 118 height 118
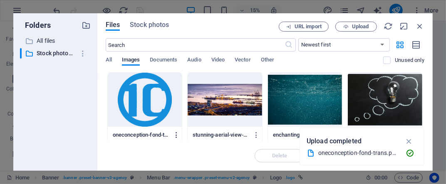
click at [180, 136] on icon "button" at bounding box center [177, 134] width 8 height 7
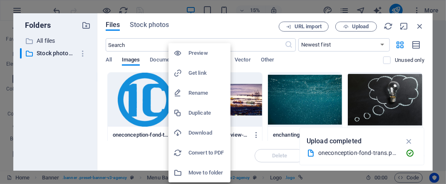
click at [419, 27] on div at bounding box center [223, 92] width 446 height 184
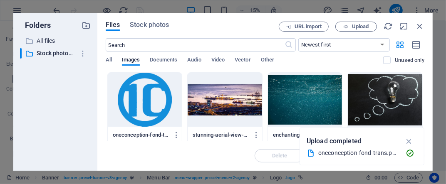
scroll to position [0, 0]
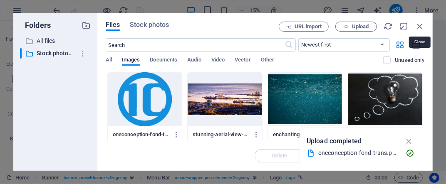
click at [419, 27] on icon "button" at bounding box center [419, 26] width 9 height 9
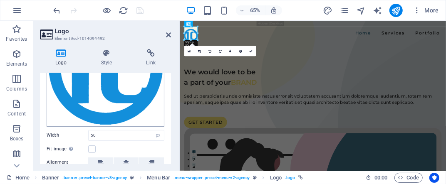
scroll to position [100, 0]
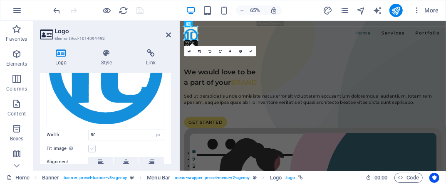
click at [91, 148] on label at bounding box center [91, 148] width 7 height 7
click at [0, 0] on input "Fit image Automatically fit image to a fixed width and height" at bounding box center [0, 0] width 0 height 0
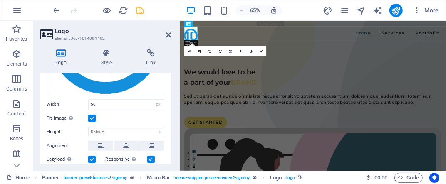
scroll to position [130, 0]
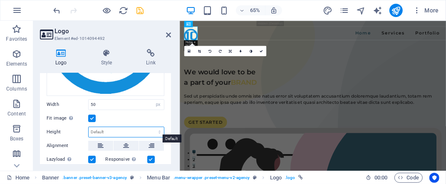
click at [112, 132] on select "Default auto px" at bounding box center [126, 132] width 75 height 10
click at [89, 127] on select "Default auto px" at bounding box center [126, 132] width 75 height 10
select select "DISABLED_OPTION_VALUE"
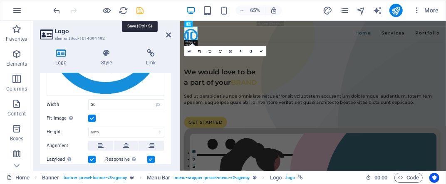
click at [139, 13] on icon "save" at bounding box center [141, 11] width 10 height 10
checkbox input "false"
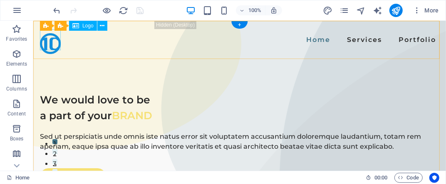
click at [51, 43] on div at bounding box center [50, 43] width 21 height 21
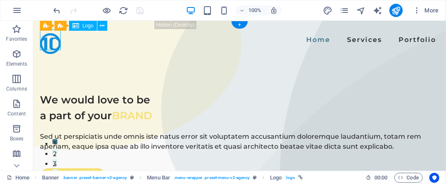
click at [51, 43] on div at bounding box center [50, 43] width 21 height 21
select select "px"
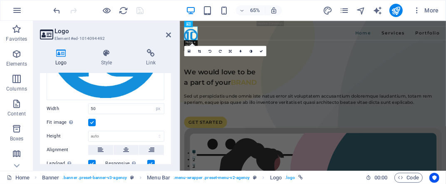
scroll to position [126, 0]
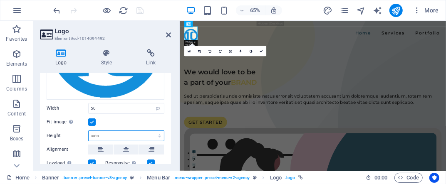
click at [105, 132] on select "Default auto px" at bounding box center [126, 136] width 75 height 10
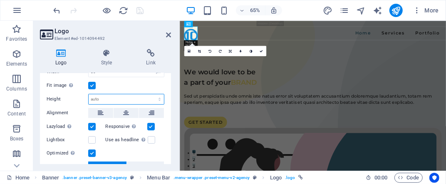
scroll to position [163, 0]
click at [111, 96] on select "Default auto px" at bounding box center [126, 100] width 75 height 10
select select "px"
click at [151, 95] on select "Default auto px" at bounding box center [126, 100] width 75 height 10
type input "50"
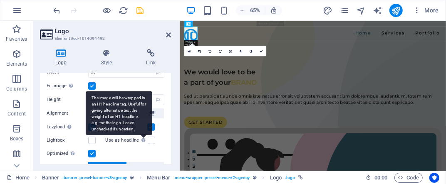
click at [141, 135] on div "The image will be wrapped in an H1 headline tag. Useful for giving alternative …" at bounding box center [119, 113] width 67 height 44
click at [0, 0] on input "Use as headline The image will be wrapped in an H1 headline tag. Useful for giv…" at bounding box center [0, 0] width 0 height 0
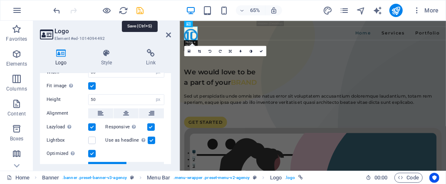
click at [140, 12] on icon "save" at bounding box center [141, 11] width 10 height 10
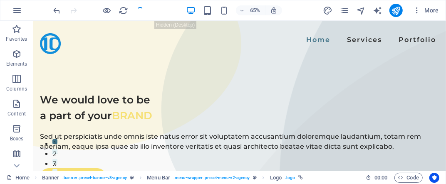
checkbox input "false"
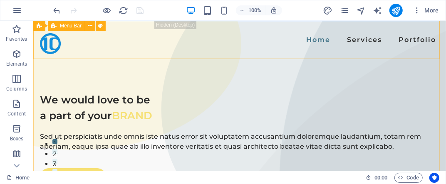
click at [69, 27] on span "Menu Bar" at bounding box center [71, 25] width 22 height 5
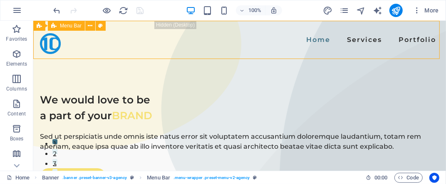
click at [69, 27] on span "Menu Bar" at bounding box center [71, 25] width 22 height 5
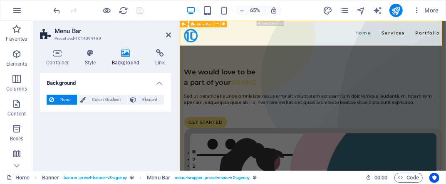
click at [217, 42] on div "Home Services Portfolio Menu" at bounding box center [384, 39] width 410 height 38
click at [301, 40] on div "Home Services Portfolio Menu" at bounding box center [384, 39] width 410 height 38
click at [215, 25] on icon at bounding box center [216, 24] width 3 height 6
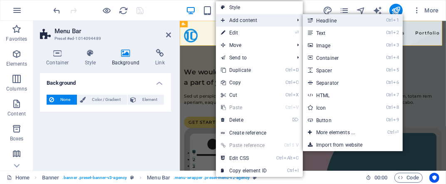
click at [334, 22] on link "Ctrl 1 Headline" at bounding box center [337, 20] width 69 height 12
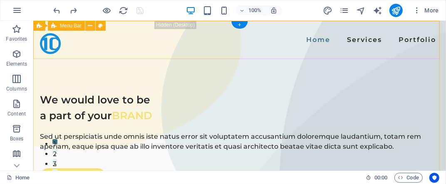
click at [107, 44] on div "Home Services Portfolio Menu" at bounding box center [239, 39] width 412 height 38
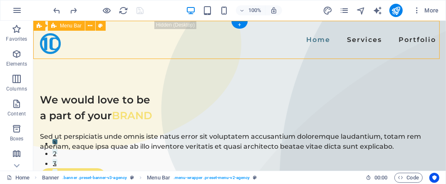
click at [106, 44] on div "Home Services Portfolio Menu" at bounding box center [239, 39] width 412 height 38
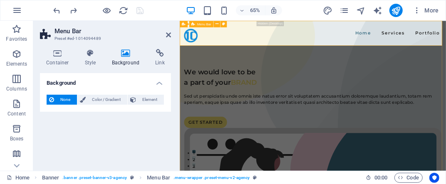
click at [272, 42] on div "Home Services Portfolio Menu" at bounding box center [384, 39] width 410 height 38
click at [215, 25] on button at bounding box center [216, 24] width 7 height 7
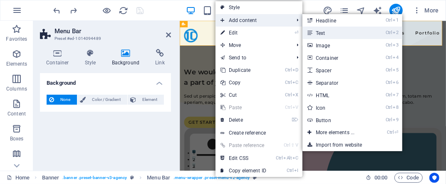
click at [320, 34] on link "Ctrl 2 Text" at bounding box center [336, 33] width 69 height 12
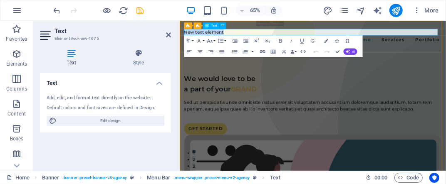
scroll to position [202, 0]
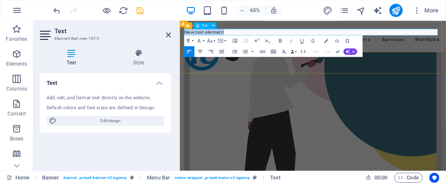
click at [396, 40] on p "New text element" at bounding box center [384, 38] width 396 height 10
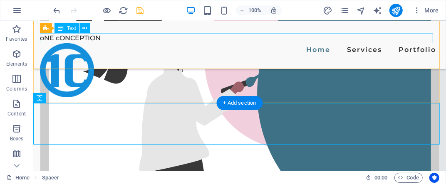
click at [101, 40] on div "oNE cONCEPTION" at bounding box center [239, 38] width 399 height 10
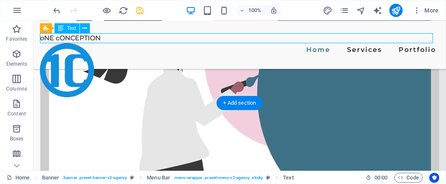
click at [101, 40] on div "oNE cONCEPTION" at bounding box center [239, 38] width 399 height 10
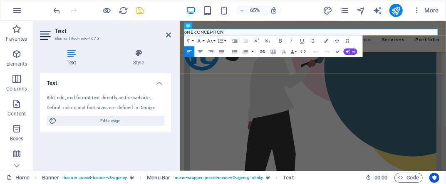
click at [445, 61] on div "oNE cONCEPTION Home Services Portfolio Menu" at bounding box center [384, 44] width 410 height 48
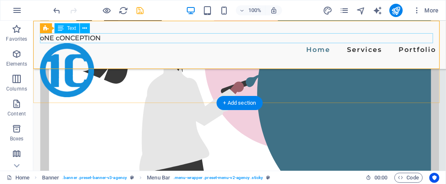
click at [314, 38] on div "oNE cONCEPTION" at bounding box center [239, 38] width 399 height 10
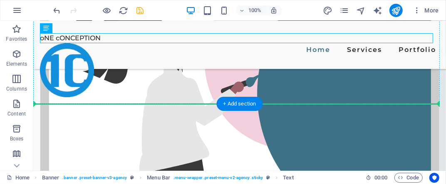
scroll to position [201, 0]
drag, startPoint x: 108, startPoint y: 40, endPoint x: 111, endPoint y: 50, distance: 10.3
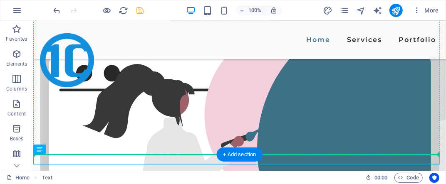
scroll to position [125, 0]
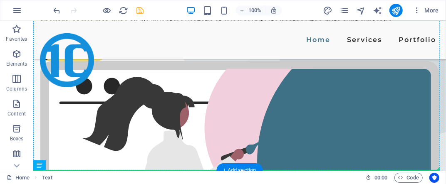
drag, startPoint x: 83, startPoint y: 118, endPoint x: 122, endPoint y: 58, distance: 71.7
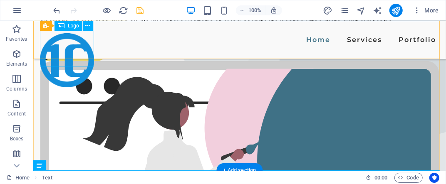
click at [55, 42] on div at bounding box center [67, 60] width 54 height 54
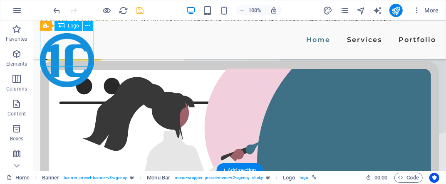
click at [55, 42] on div at bounding box center [67, 60] width 54 height 54
select select "px"
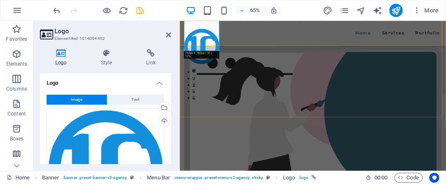
click at [276, 41] on div "Home Services Portfolio Menu" at bounding box center [384, 39] width 410 height 38
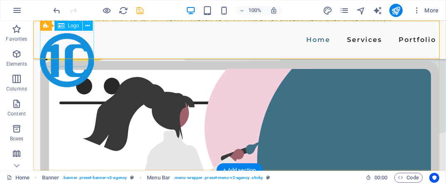
click at [89, 45] on div at bounding box center [67, 60] width 54 height 54
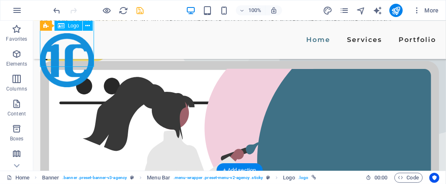
click at [89, 45] on div at bounding box center [67, 60] width 54 height 54
select select "px"
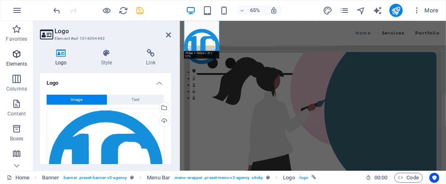
click at [17, 51] on icon "button" at bounding box center [17, 54] width 10 height 10
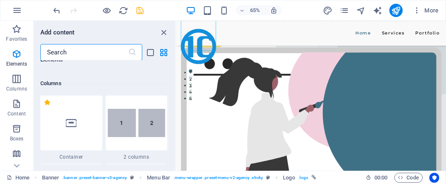
scroll to position [400, 0]
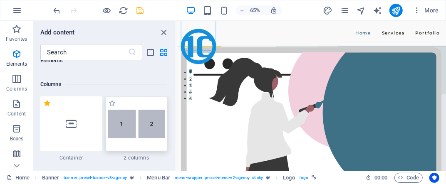
click at [133, 126] on img at bounding box center [137, 124] width 58 height 28
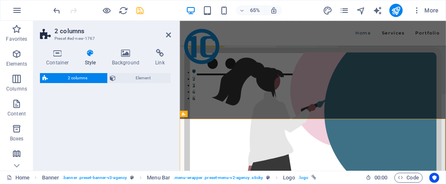
select select "rem"
select select "preset-columns-two-v2-default"
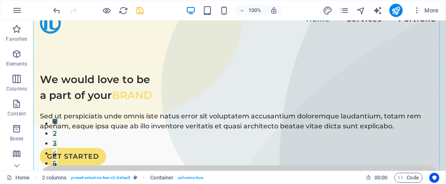
scroll to position [0, 0]
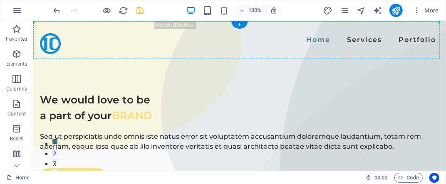
drag, startPoint x: 134, startPoint y: 170, endPoint x: 194, endPoint y: 43, distance: 140.3
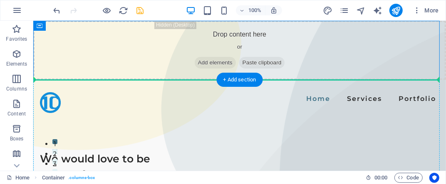
drag, startPoint x: 164, startPoint y: 43, endPoint x: 132, endPoint y: 96, distance: 61.5
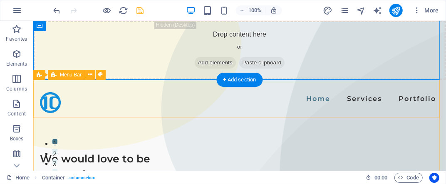
click at [142, 103] on div "Home Services Portfolio Menu" at bounding box center [239, 98] width 412 height 38
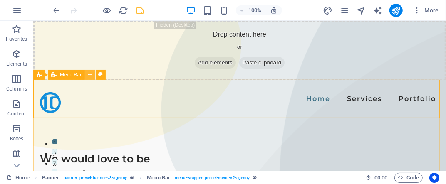
click at [92, 74] on button at bounding box center [90, 75] width 10 height 10
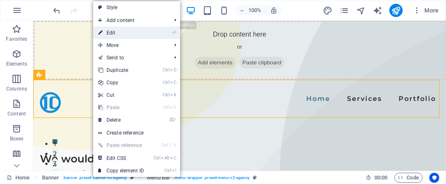
click at [121, 36] on link "⏎ Edit" at bounding box center [121, 33] width 56 height 12
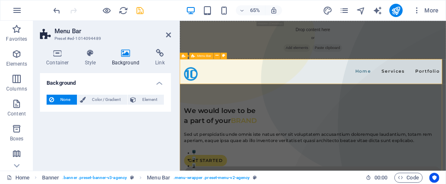
click at [249, 97] on div "Home Services Portfolio Menu" at bounding box center [384, 98] width 410 height 38
click at [61, 62] on h4 "Container" at bounding box center [59, 57] width 39 height 17
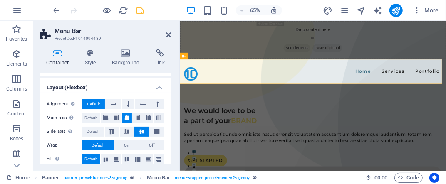
scroll to position [104, 0]
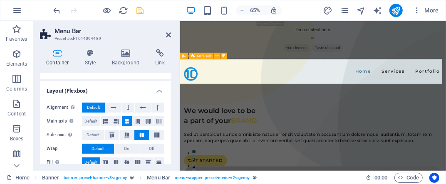
click at [285, 102] on div "Home Services Portfolio Menu" at bounding box center [384, 98] width 410 height 38
click at [215, 57] on icon at bounding box center [216, 56] width 3 height 6
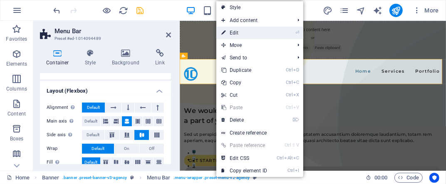
click at [238, 27] on link "⏎ Edit" at bounding box center [244, 33] width 56 height 12
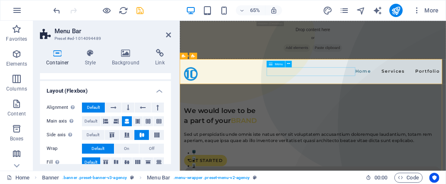
click at [323, 99] on nav "Home Services Portfolio" at bounding box center [384, 98] width 396 height 13
click at [288, 63] on icon at bounding box center [288, 64] width 3 height 6
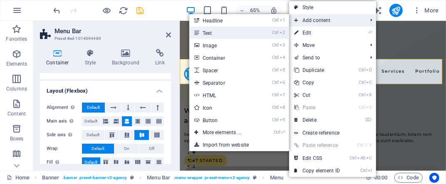
click at [263, 37] on li "Ctrl 2 Text" at bounding box center [239, 33] width 100 height 12
click at [252, 33] on link "Ctrl 2 Text" at bounding box center [223, 33] width 69 height 12
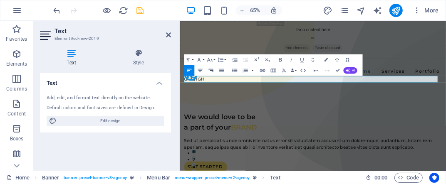
click at [212, 70] on icon "button" at bounding box center [210, 70] width 5 height 3
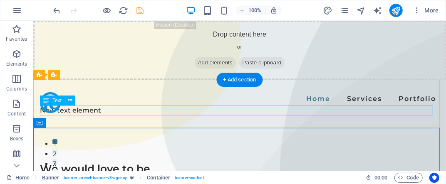
click at [112, 109] on div "New text element" at bounding box center [239, 110] width 399 height 10
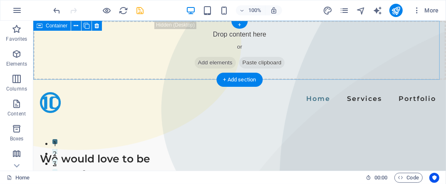
click at [173, 54] on div "Drop content here or Add elements Paste clipboard" at bounding box center [239, 49] width 412 height 59
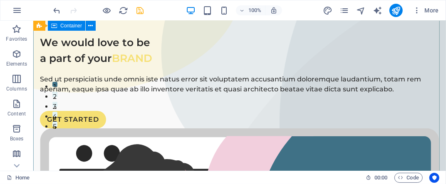
scroll to position [0, 0]
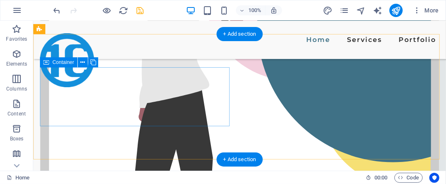
scroll to position [260, 0]
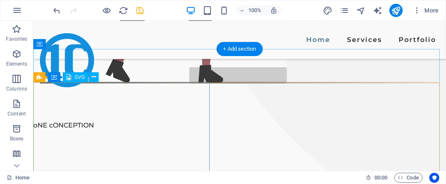
scroll to position [500, 0]
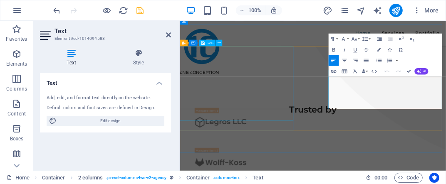
scroll to position [499, 0]
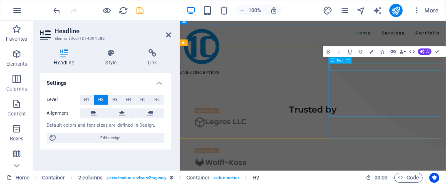
scroll to position [499, 0]
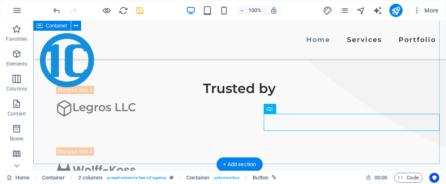
scroll to position [618, 0]
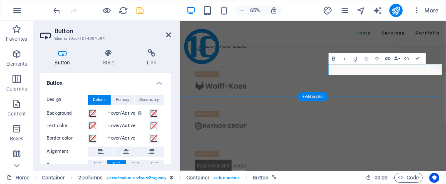
scroll to position [617, 0]
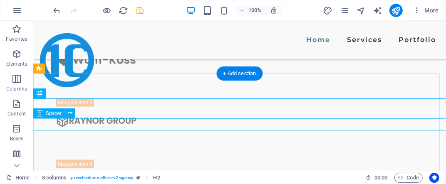
scroll to position [707, 0]
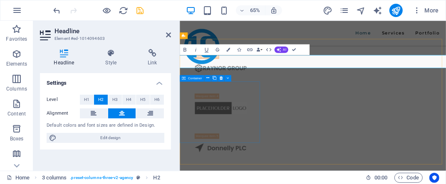
scroll to position [706, 0]
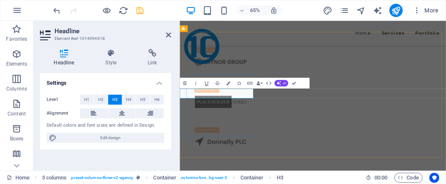
scroll to position [0, 33]
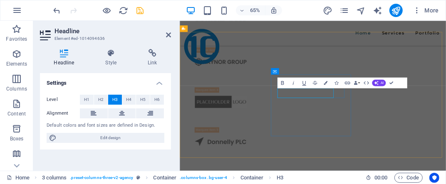
scroll to position [0, 32]
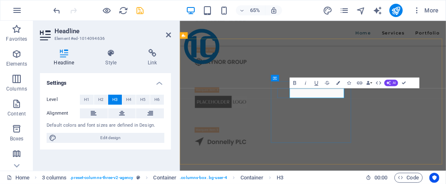
scroll to position [706, 0]
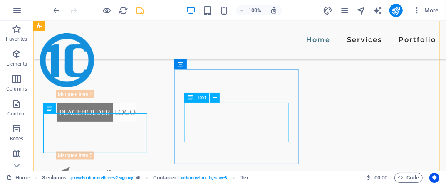
scroll to position [753, 0]
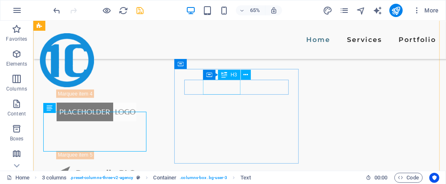
scroll to position [0, 29]
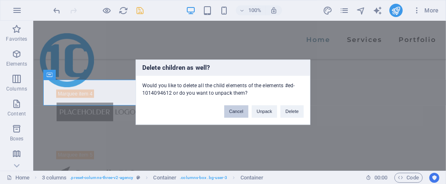
click at [237, 113] on button "Cancel" at bounding box center [236, 111] width 24 height 12
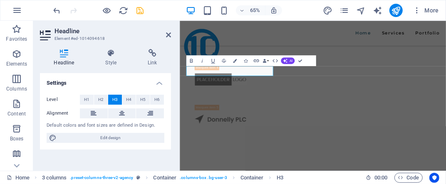
scroll to position [0, 0]
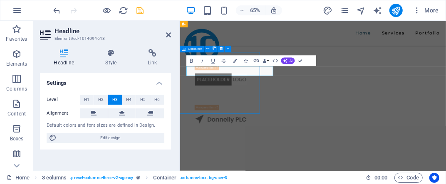
scroll to position [753, 0]
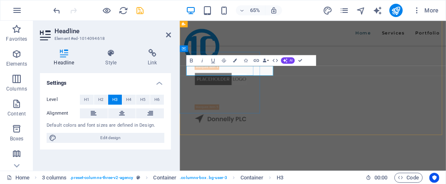
scroll to position [741, 0]
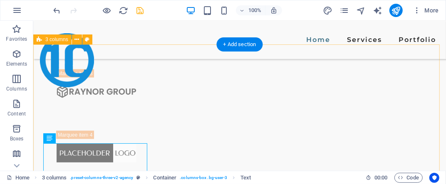
scroll to position [678, 0]
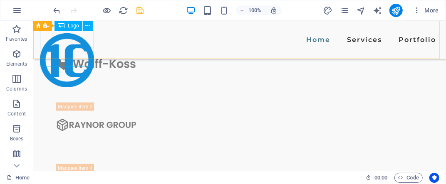
click at [60, 46] on div at bounding box center [67, 60] width 54 height 54
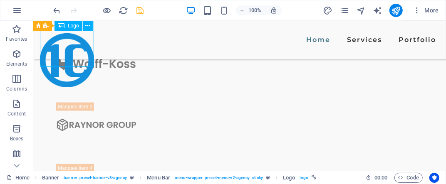
click at [60, 46] on div at bounding box center [67, 60] width 54 height 54
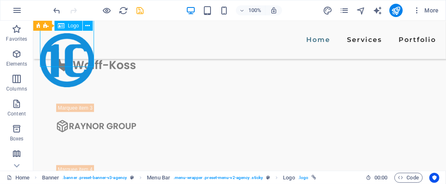
select select "px"
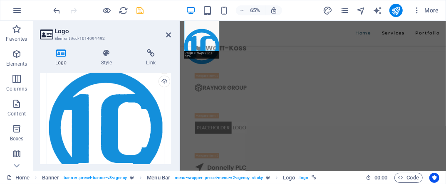
scroll to position [40, 0]
click at [165, 77] on div "Upload" at bounding box center [163, 82] width 12 height 12
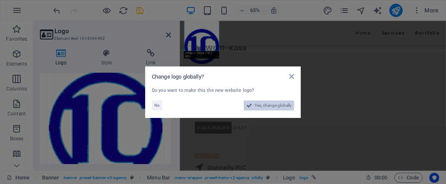
click at [262, 105] on span "Yes, change globally" at bounding box center [272, 106] width 37 height 10
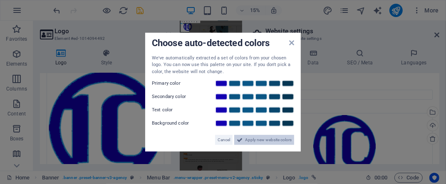
click at [257, 140] on span "Apply new website colors" at bounding box center [268, 140] width 47 height 10
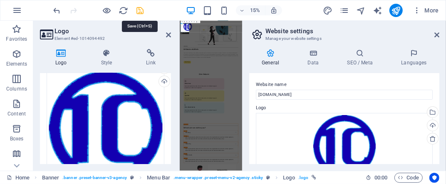
click at [139, 12] on icon "save" at bounding box center [141, 11] width 10 height 10
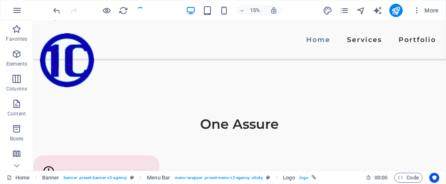
checkbox input "false"
